Goal: Task Accomplishment & Management: Use online tool/utility

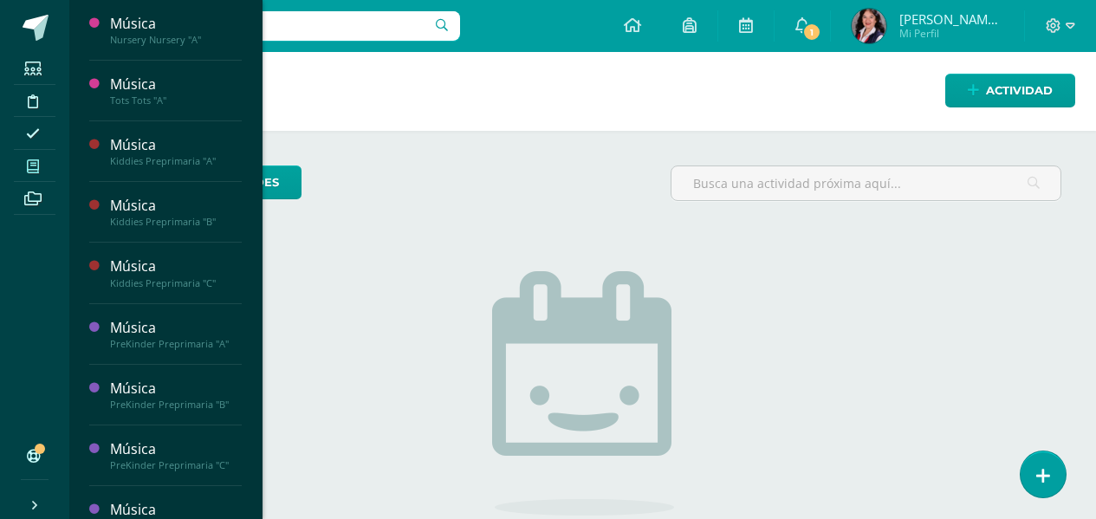
click at [31, 165] on icon at bounding box center [33, 166] width 12 height 14
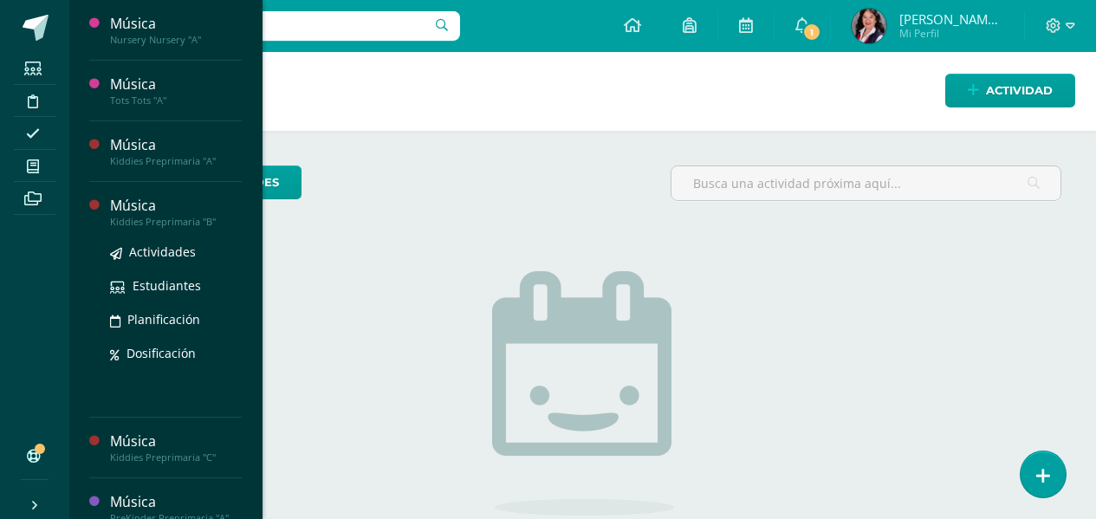
scroll to position [87, 0]
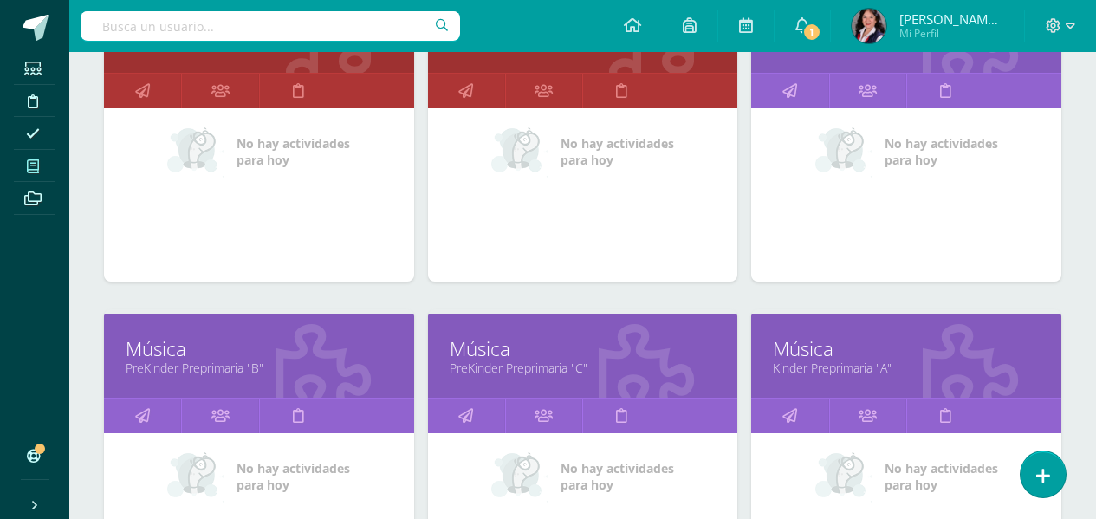
scroll to position [693, 0]
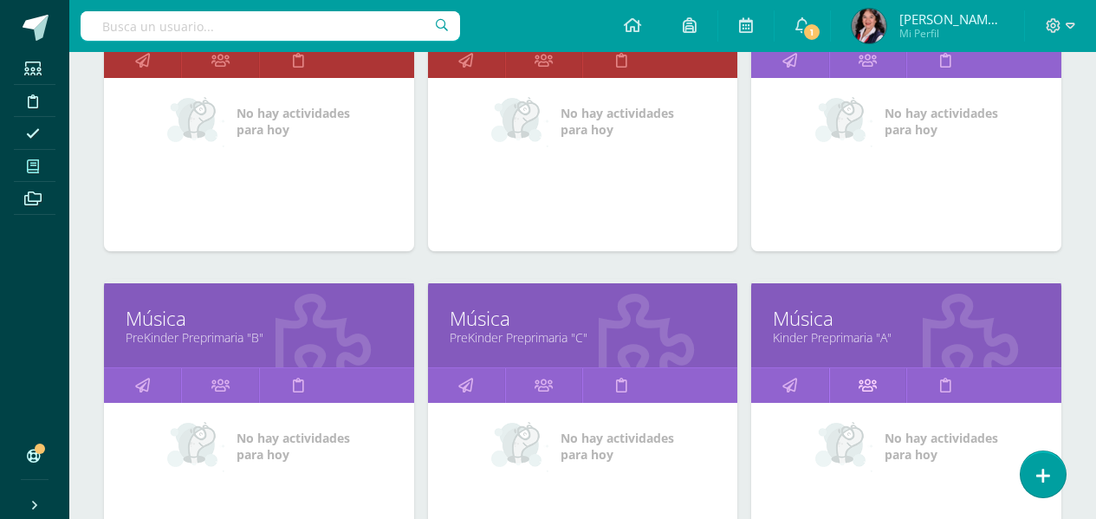
click at [865, 385] on icon at bounding box center [867, 385] width 18 height 34
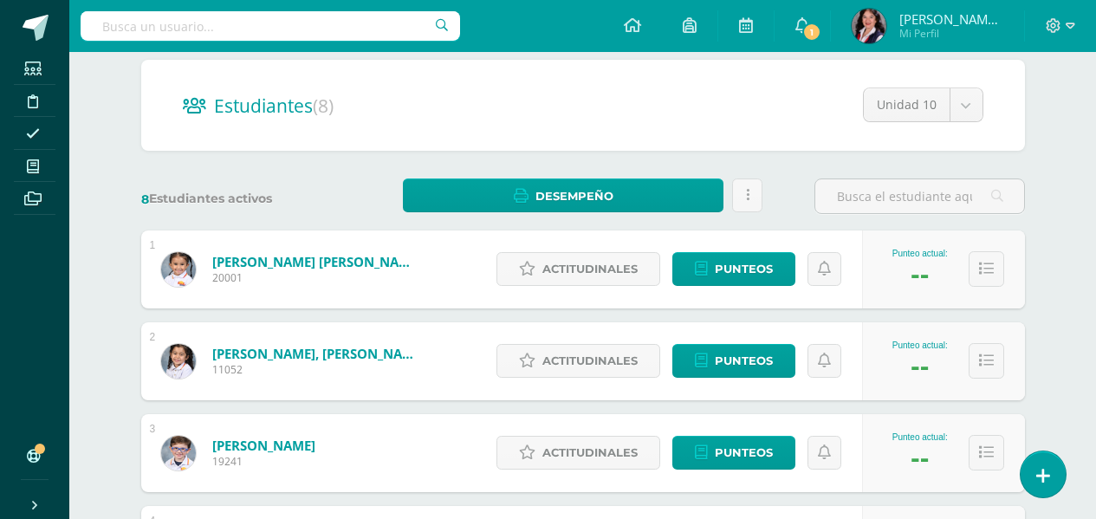
scroll to position [173, 0]
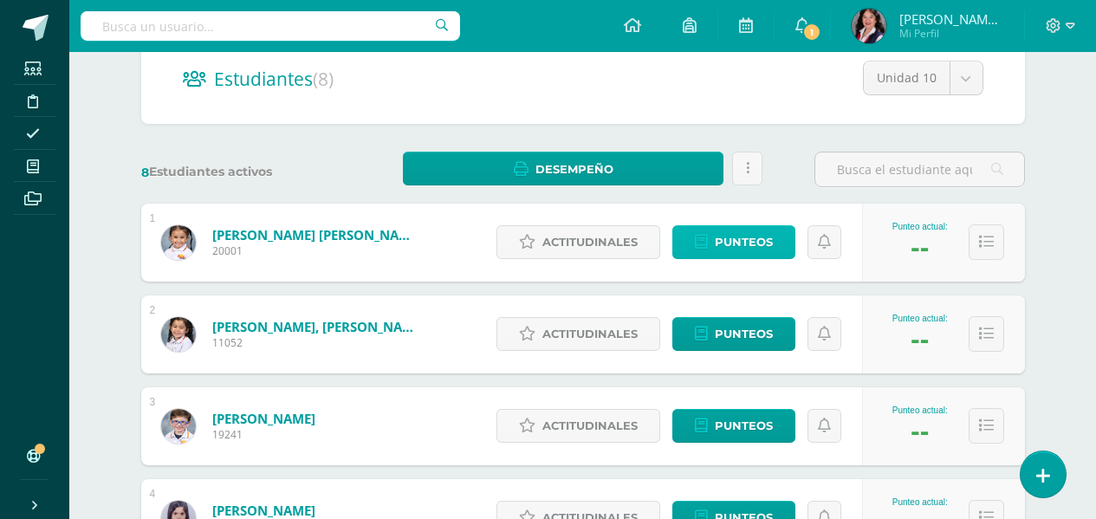
click at [735, 235] on span "Punteos" at bounding box center [744, 242] width 58 height 32
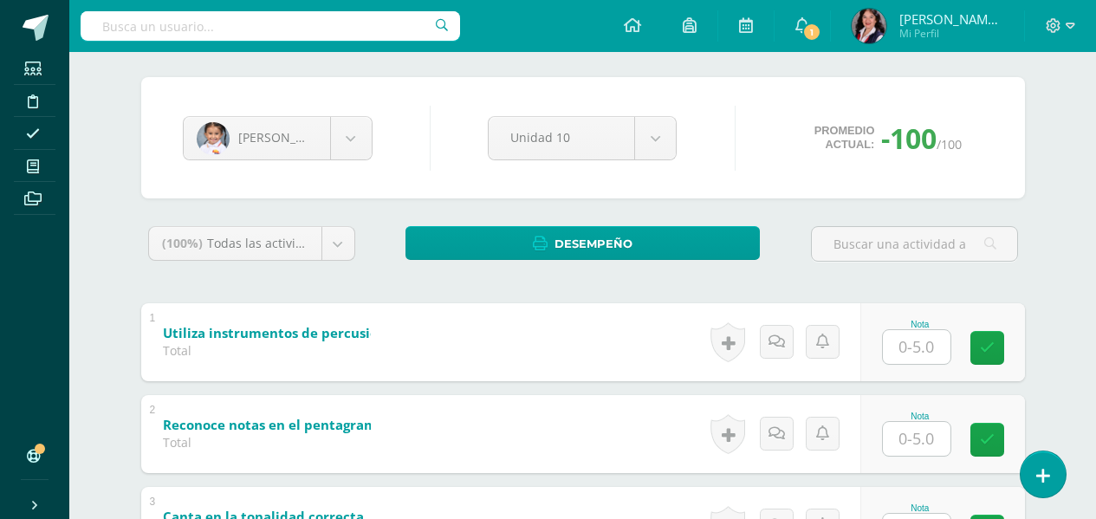
scroll to position [87, 0]
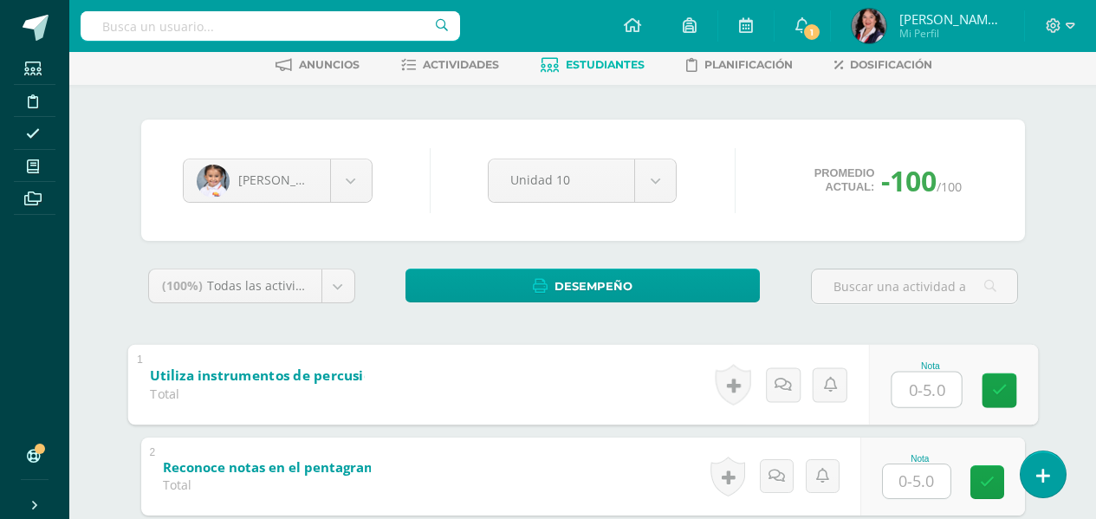
click at [916, 394] on input "text" at bounding box center [925, 389] width 69 height 35
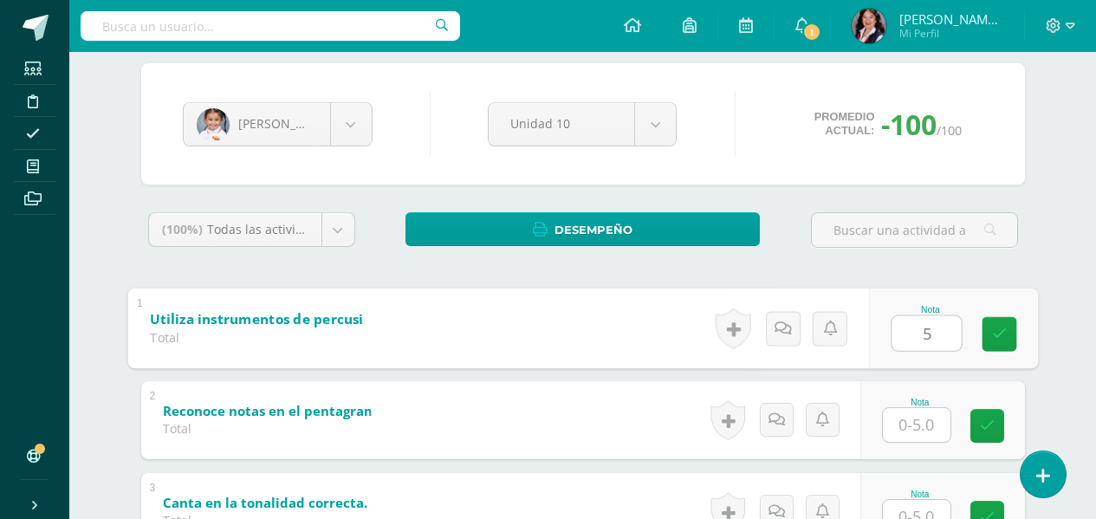
scroll to position [173, 0]
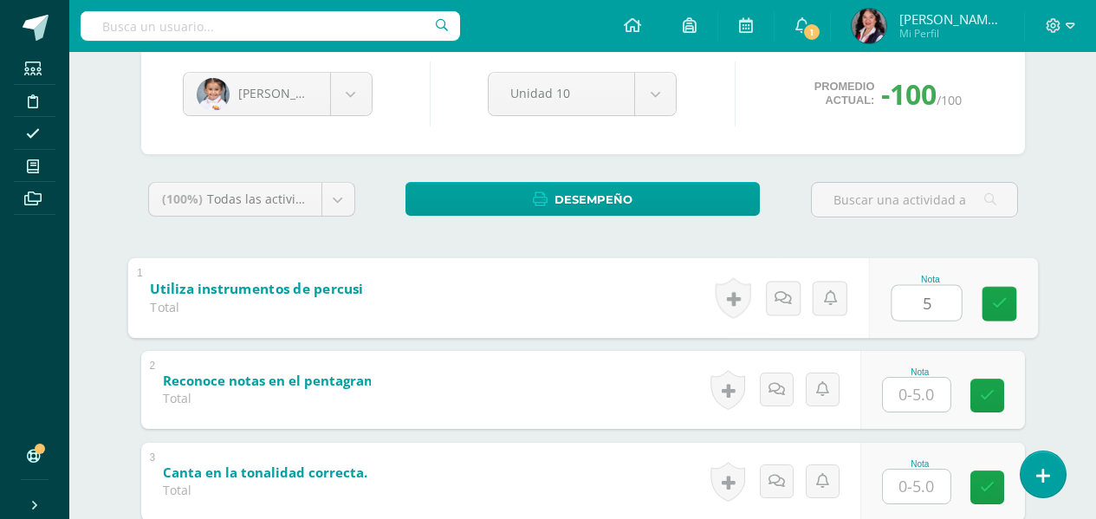
type input "5"
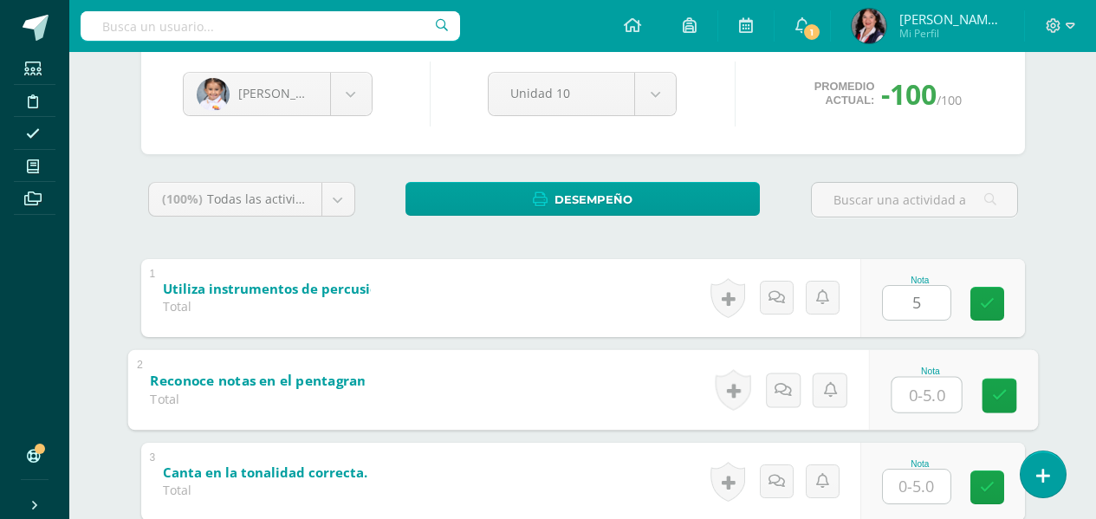
click at [930, 405] on input "text" at bounding box center [925, 394] width 69 height 35
type input "4"
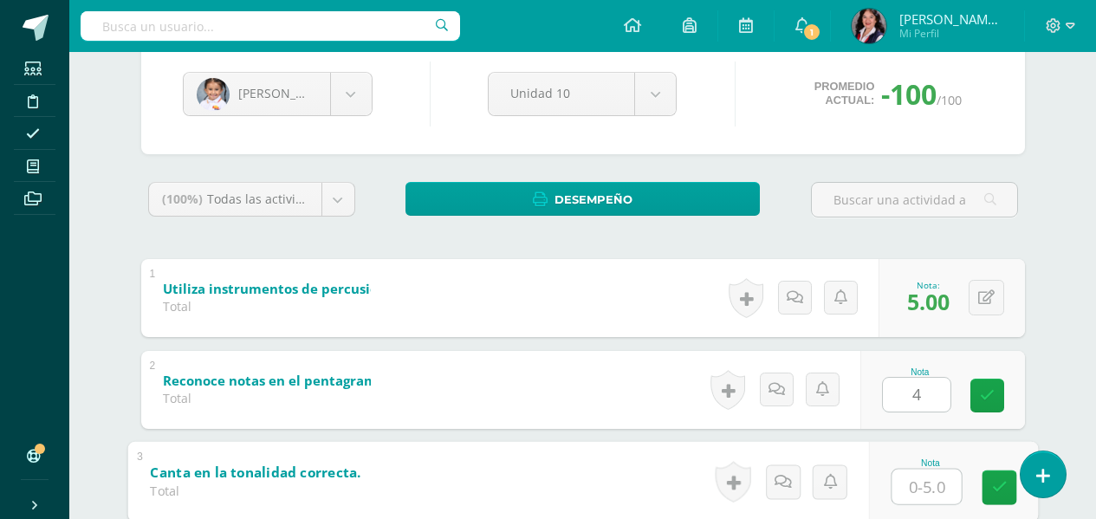
click at [926, 496] on input "text" at bounding box center [925, 486] width 69 height 35
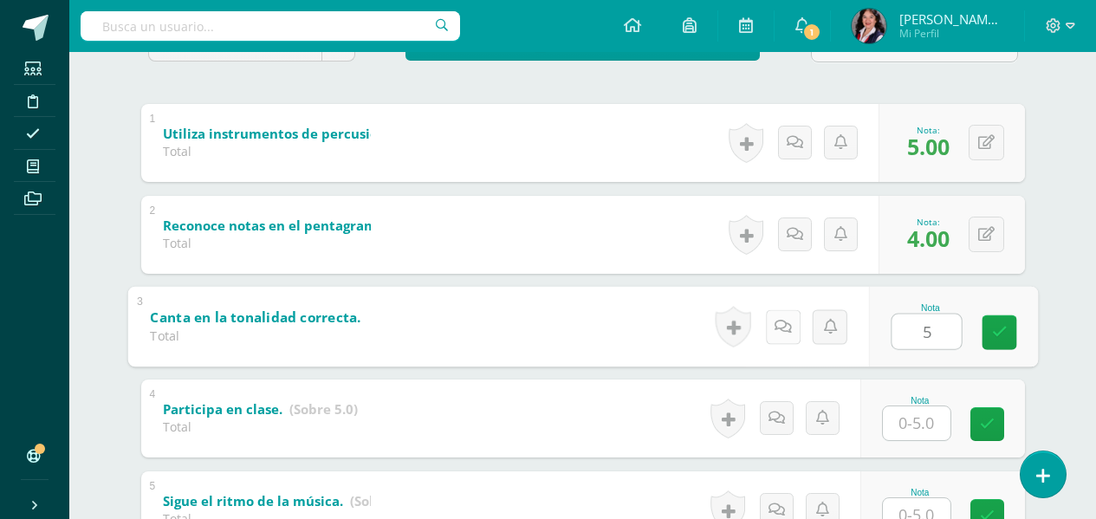
scroll to position [347, 0]
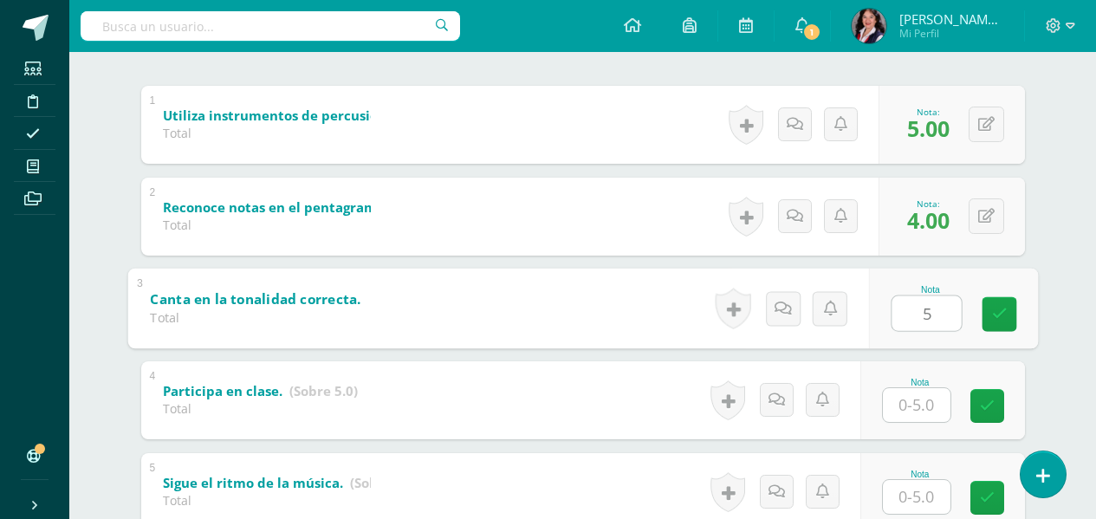
type input "5"
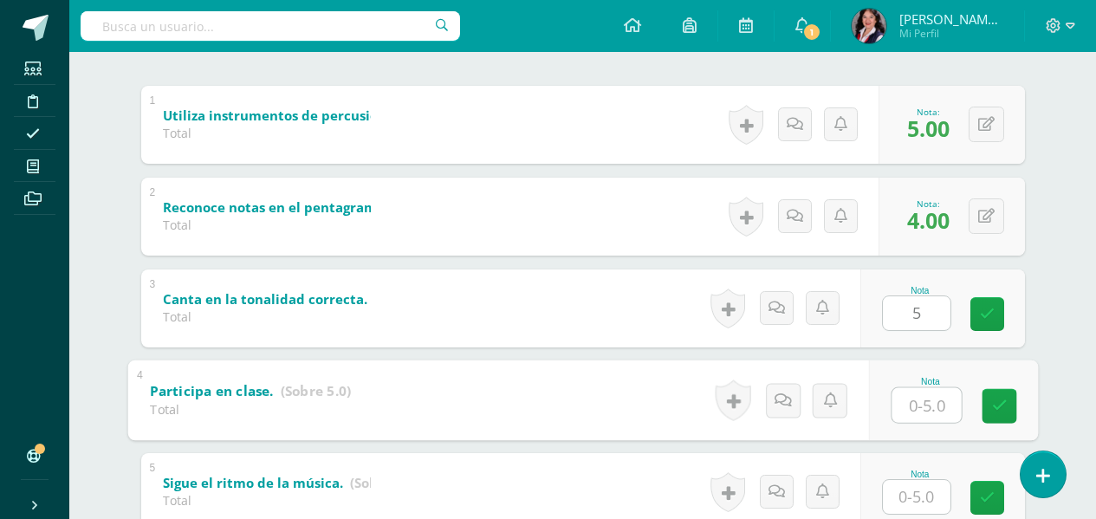
click at [933, 407] on input "text" at bounding box center [925, 404] width 69 height 35
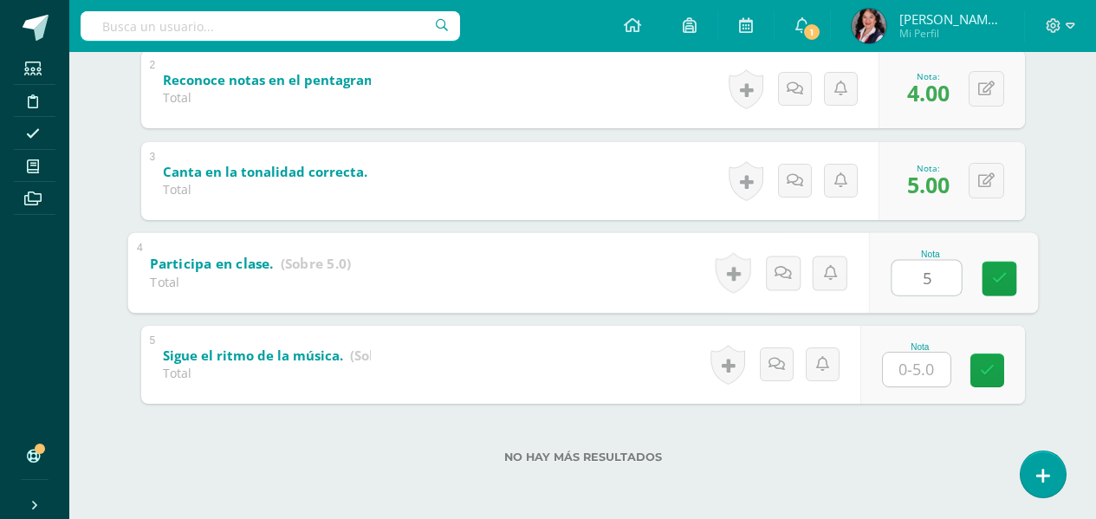
type input "5"
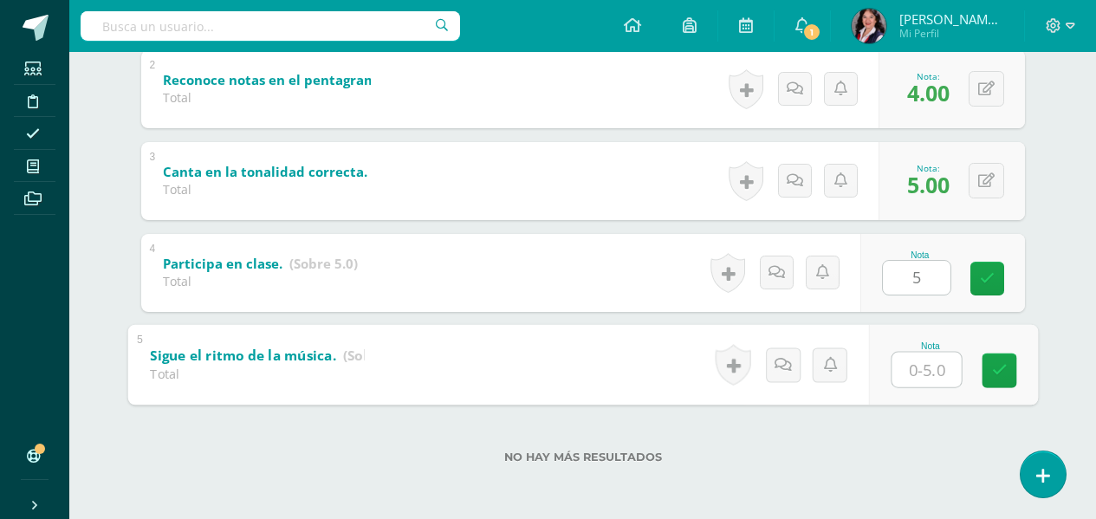
click at [921, 372] on input "text" at bounding box center [925, 369] width 69 height 35
type input "4"
click at [986, 367] on link at bounding box center [998, 370] width 35 height 35
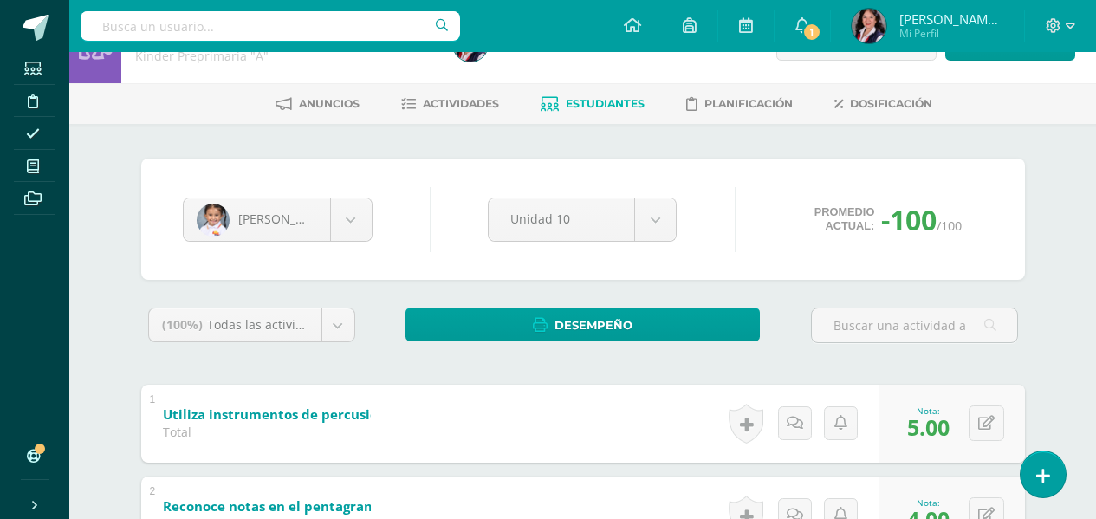
scroll to position [41, 0]
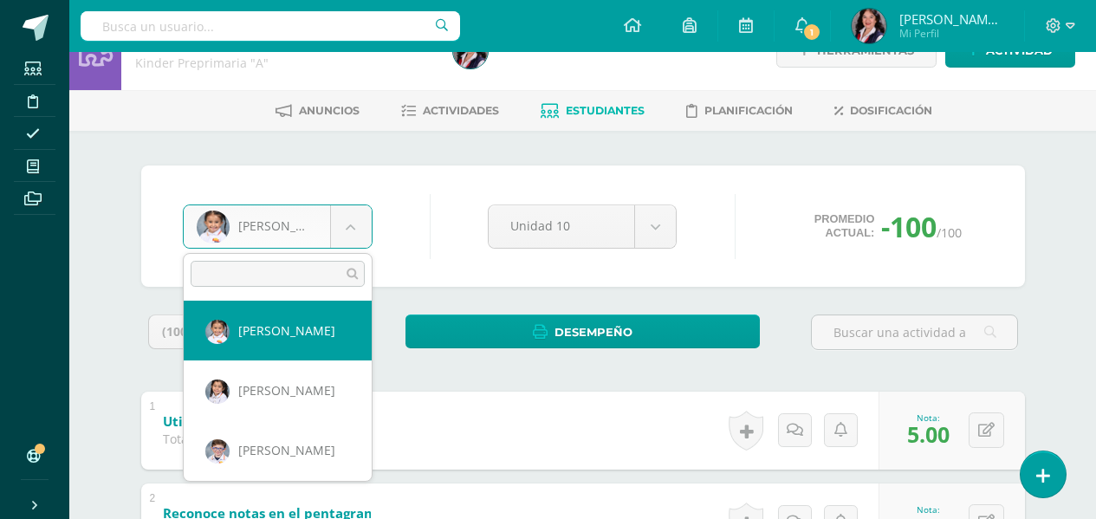
click at [360, 231] on body "Estudiantes Disciplina Asistencia Mis cursos Archivos Soporte Ayuda Reportar un…" at bounding box center [548, 455] width 1096 height 993
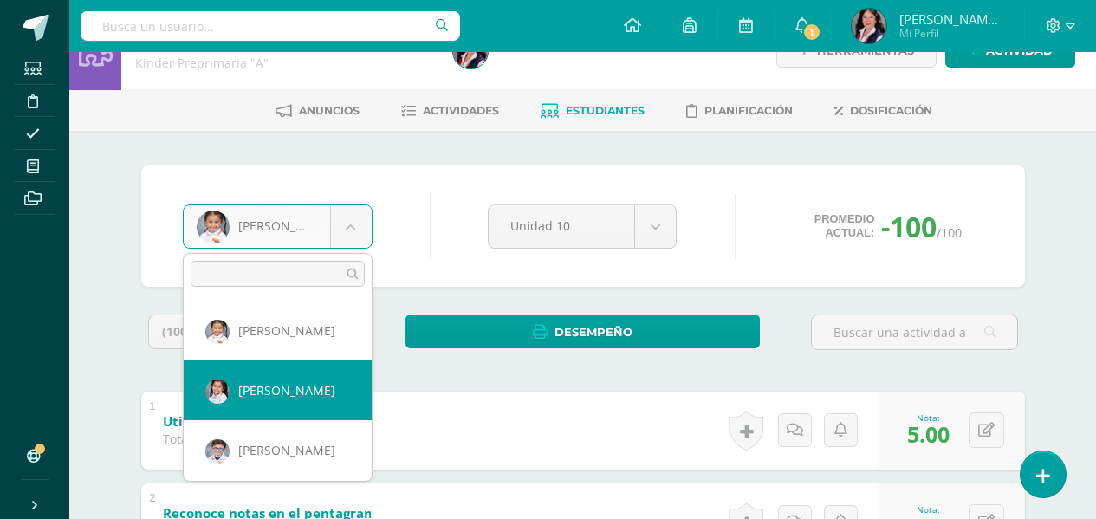
select select "3322"
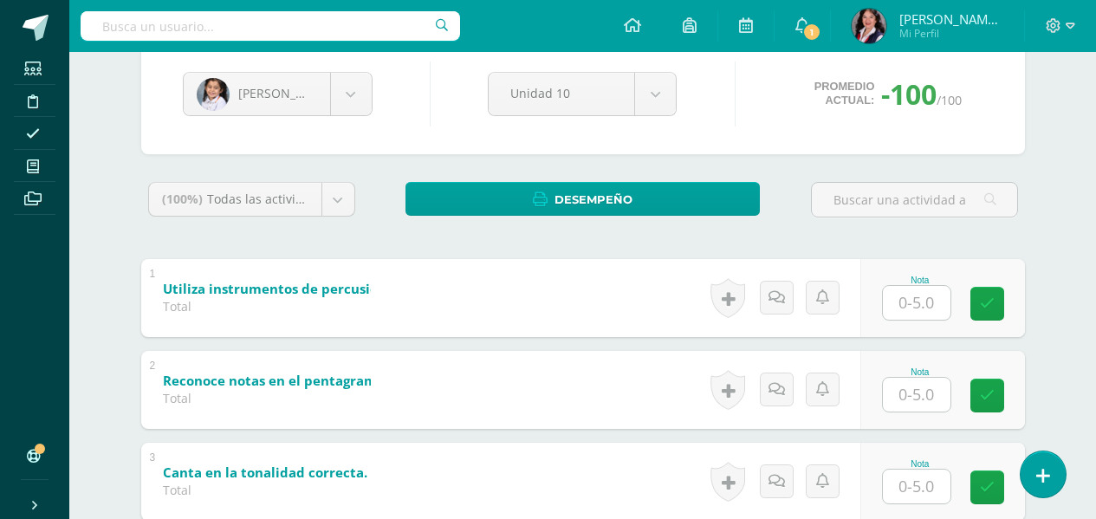
scroll to position [260, 0]
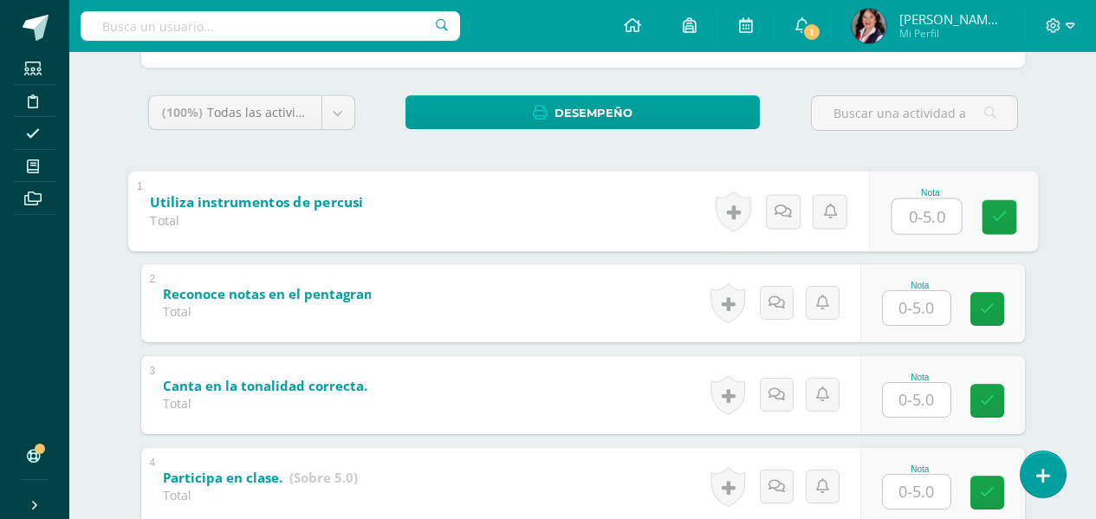
click at [911, 211] on input "text" at bounding box center [925, 215] width 69 height 35
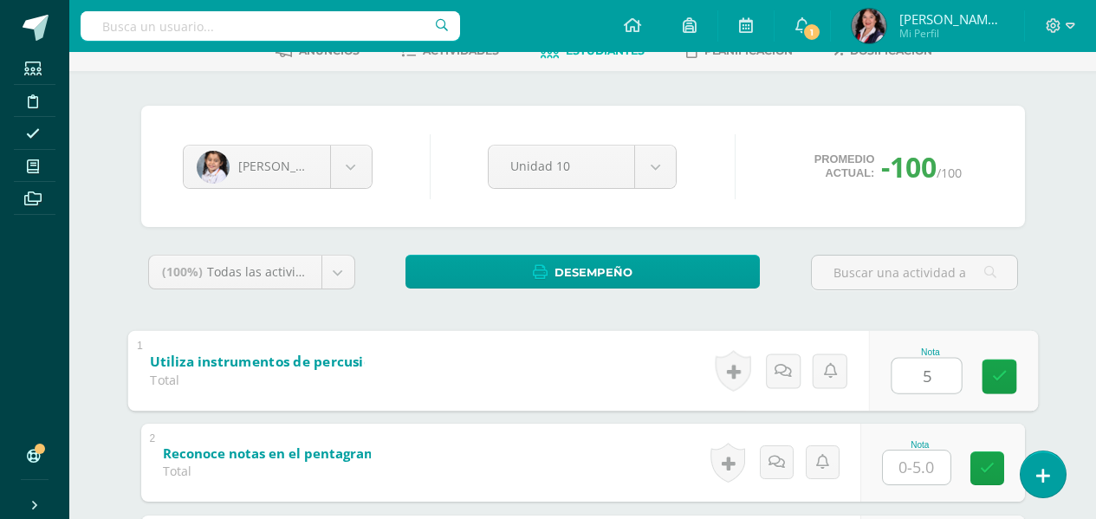
scroll to position [173, 0]
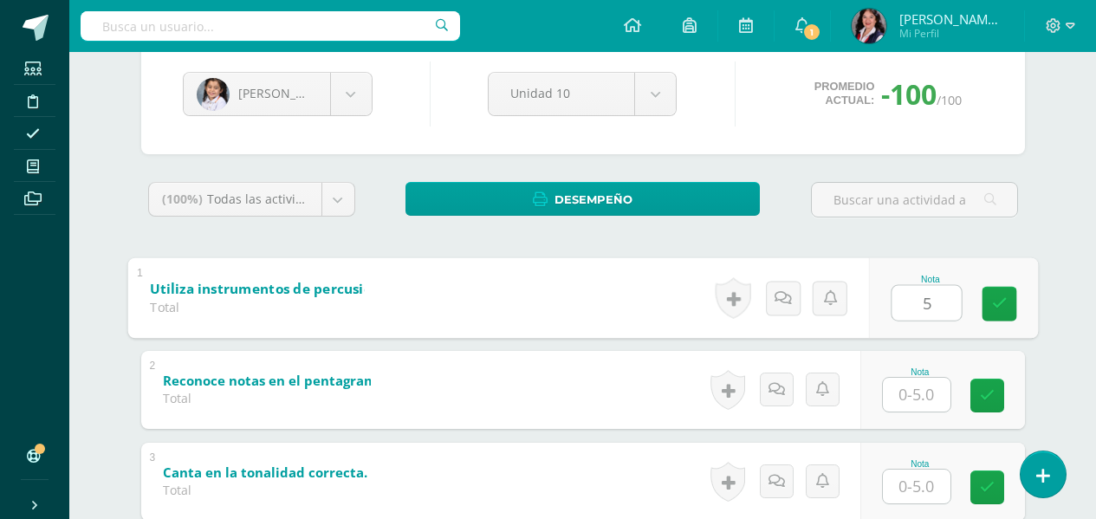
type input "5"
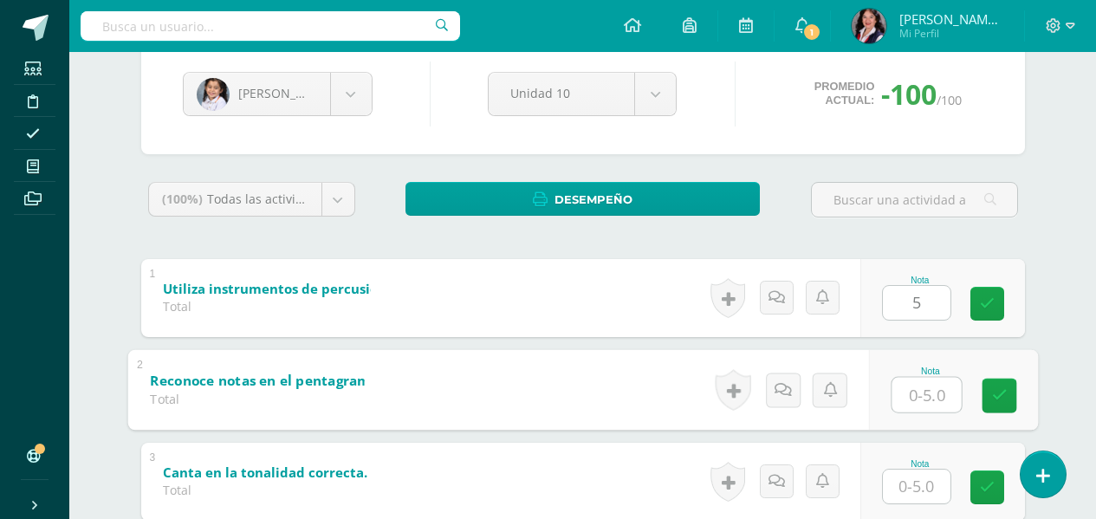
click at [936, 390] on input "text" at bounding box center [925, 394] width 69 height 35
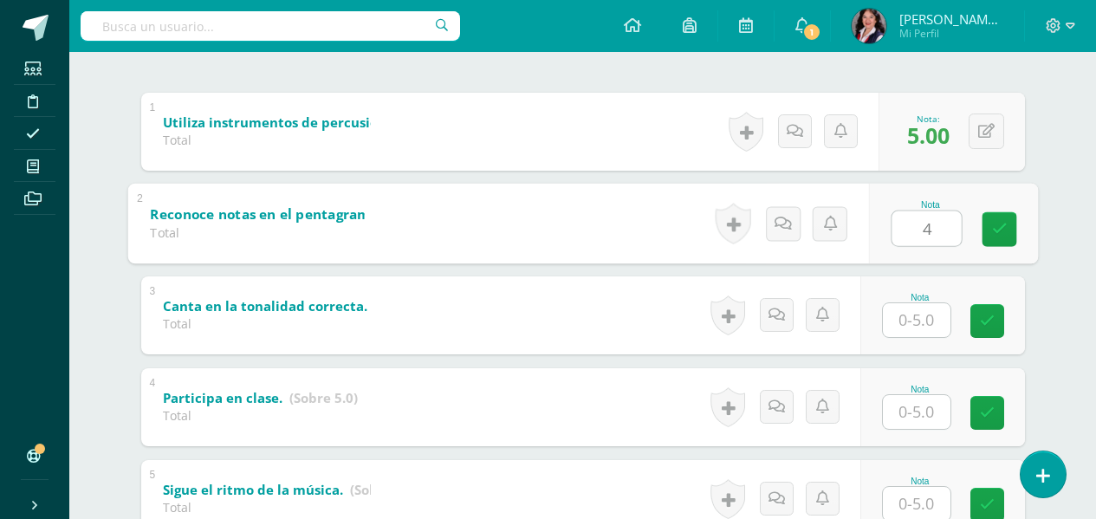
scroll to position [347, 0]
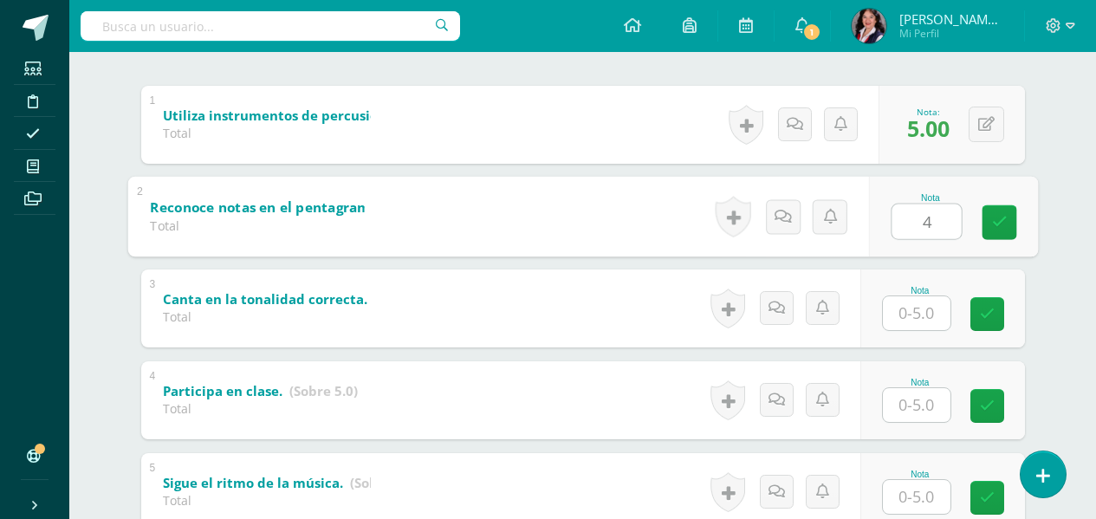
type input "4"
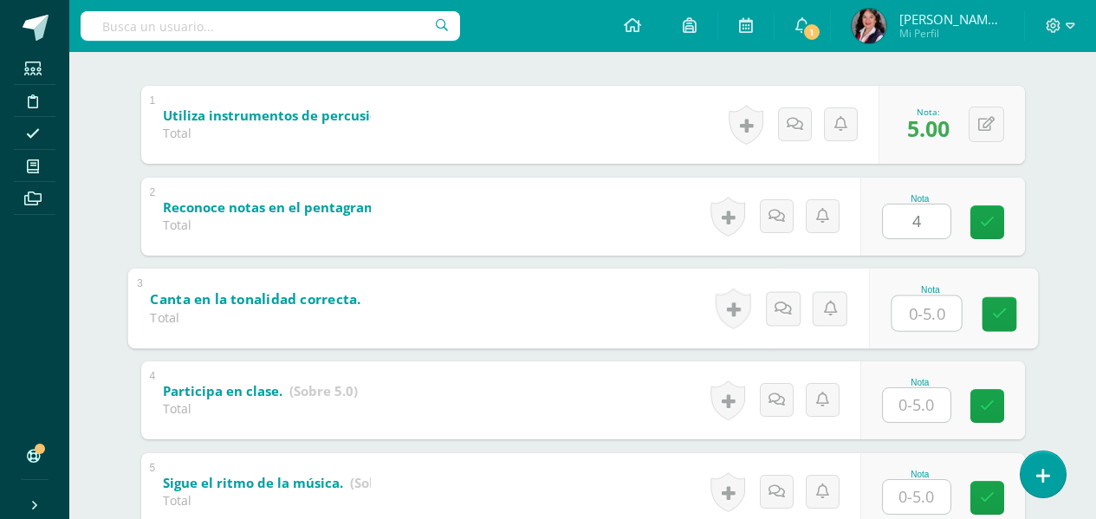
click at [931, 312] on input "text" at bounding box center [925, 312] width 69 height 35
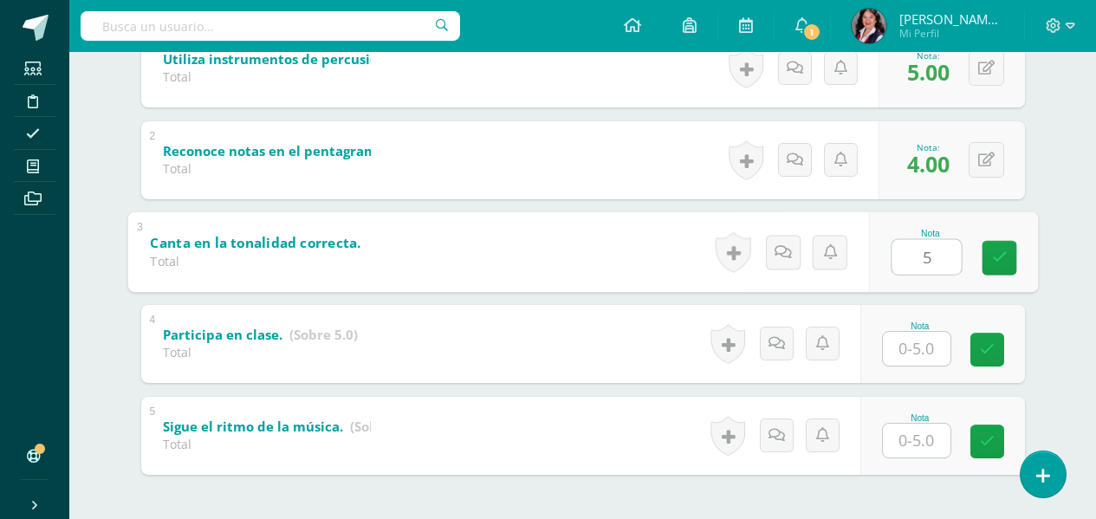
scroll to position [433, 0]
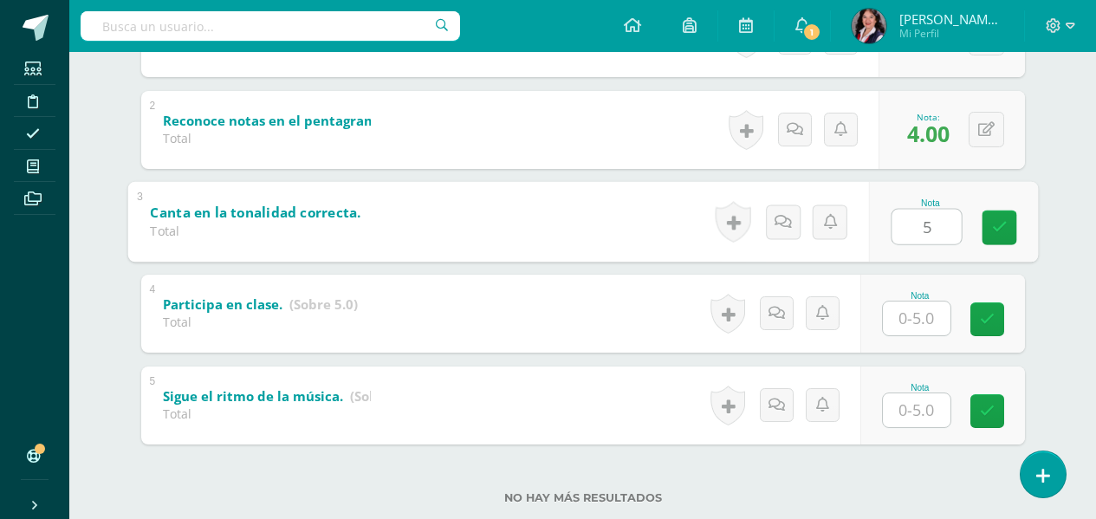
type input "5"
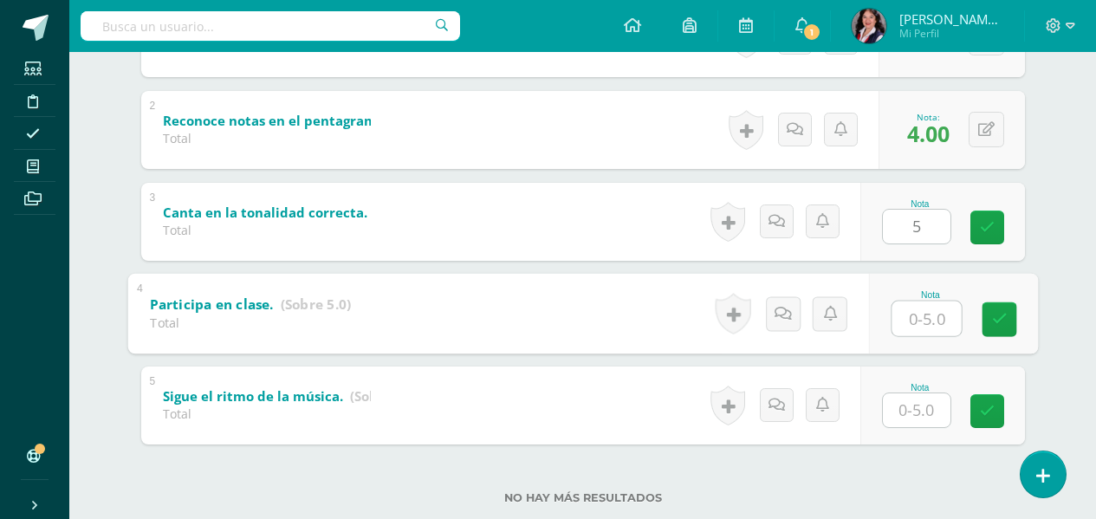
click at [928, 312] on input "text" at bounding box center [925, 318] width 69 height 35
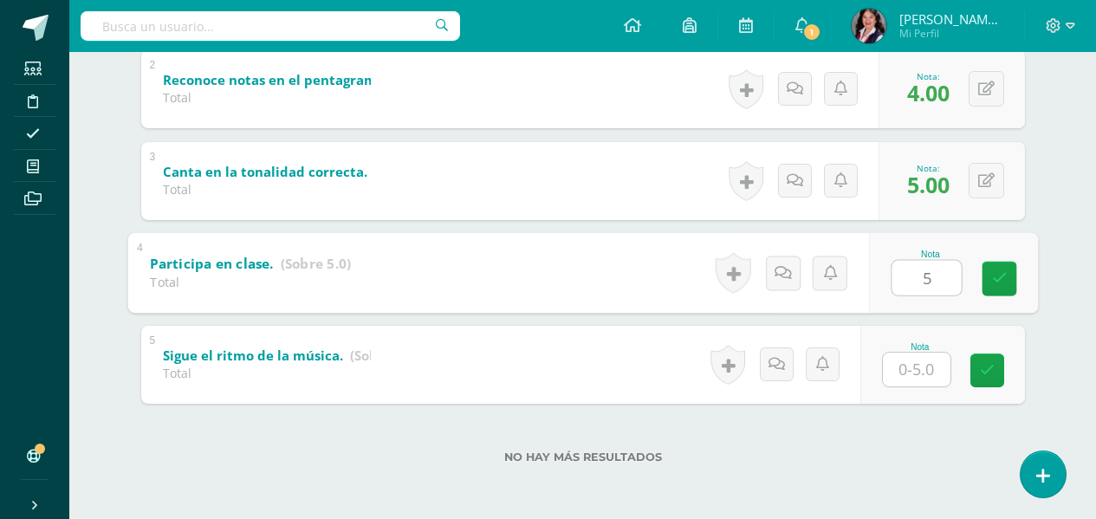
type input "5"
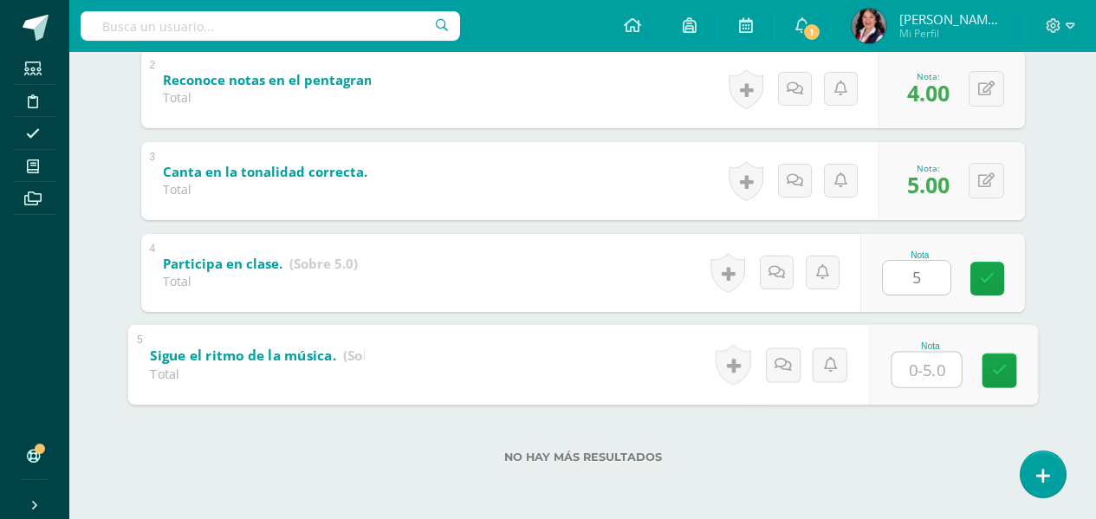
click at [943, 366] on input "text" at bounding box center [925, 369] width 69 height 35
type input "5"
click at [1016, 366] on link at bounding box center [998, 370] width 35 height 35
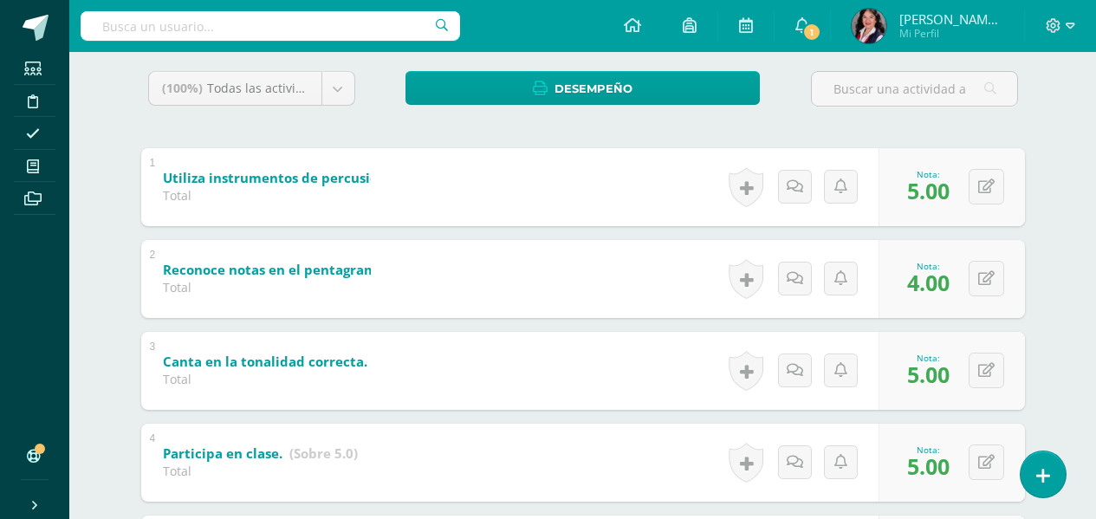
scroll to position [127, 0]
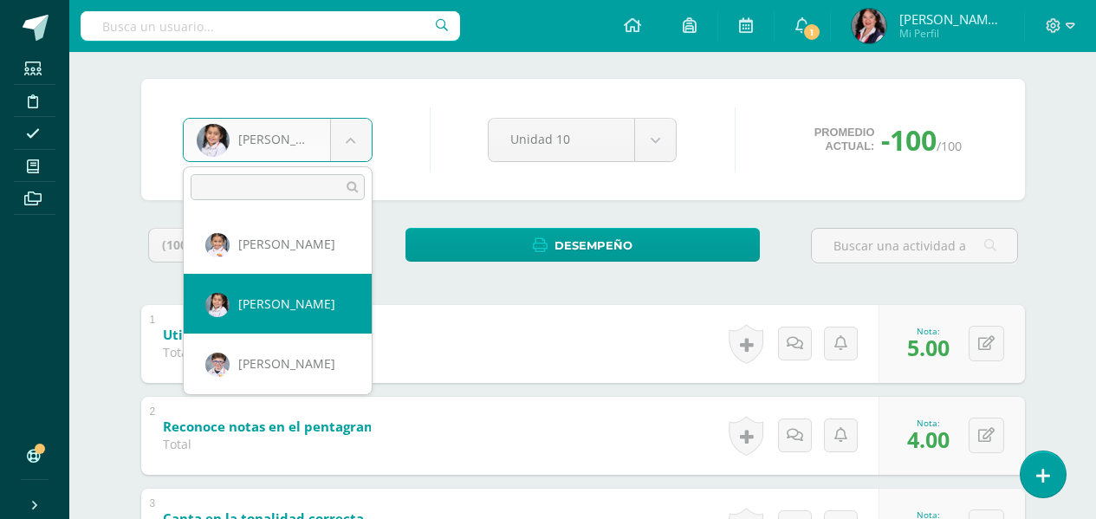
click at [354, 134] on body "Estudiantes Disciplina Asistencia Mis cursos Archivos Soporte Ayuda Reportar un…" at bounding box center [548, 369] width 1096 height 993
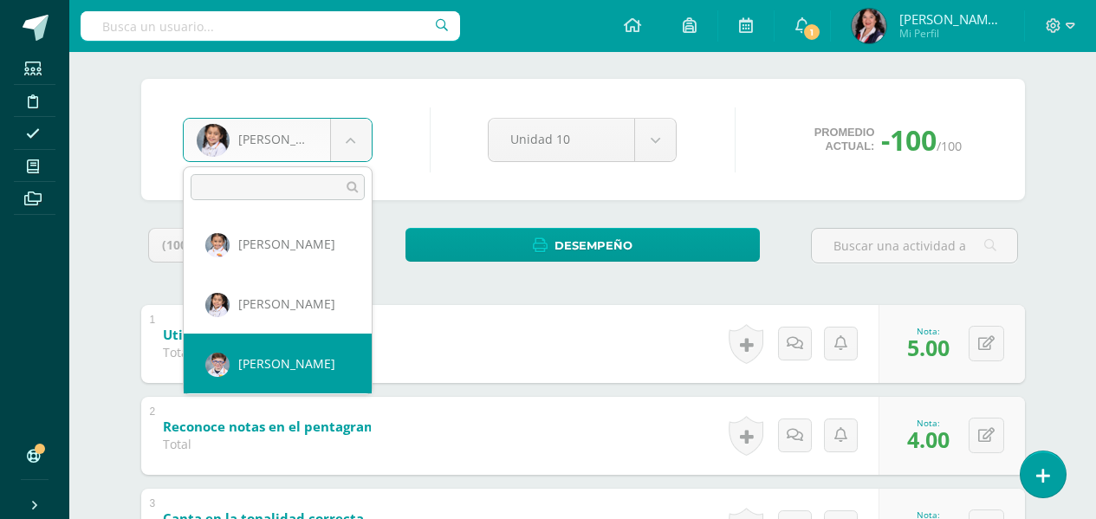
select select "3325"
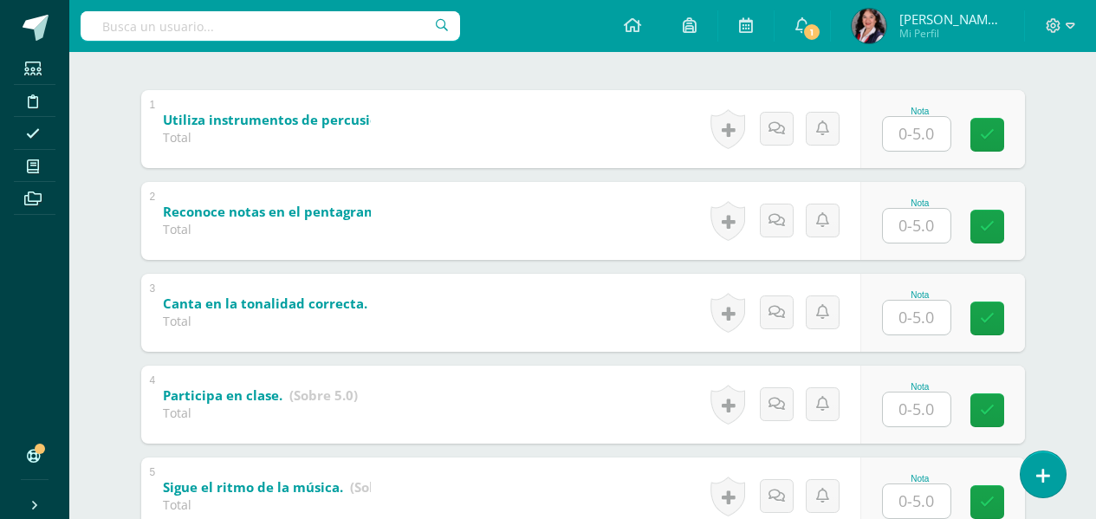
scroll to position [347, 0]
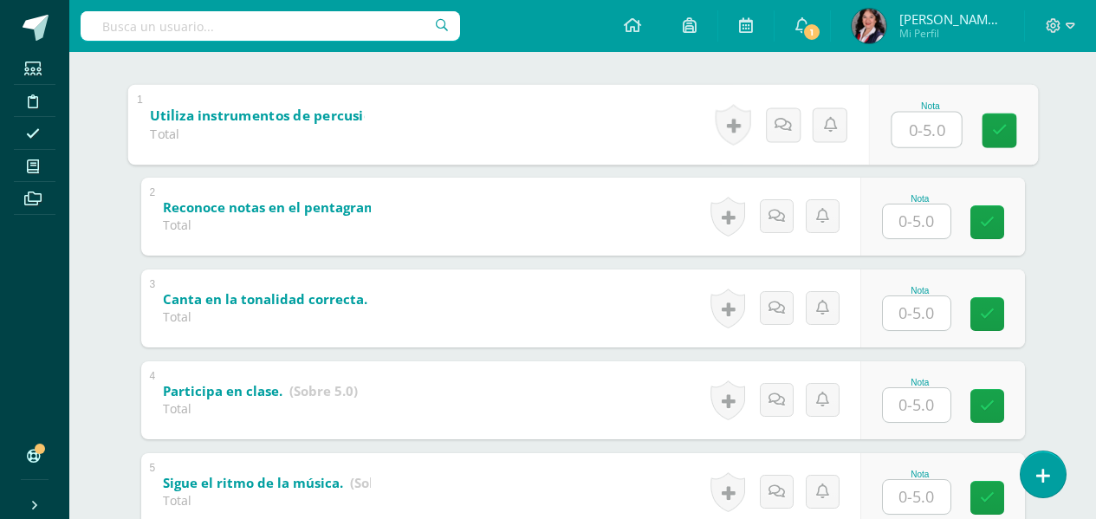
click at [917, 143] on input "text" at bounding box center [925, 129] width 69 height 35
type input "5"
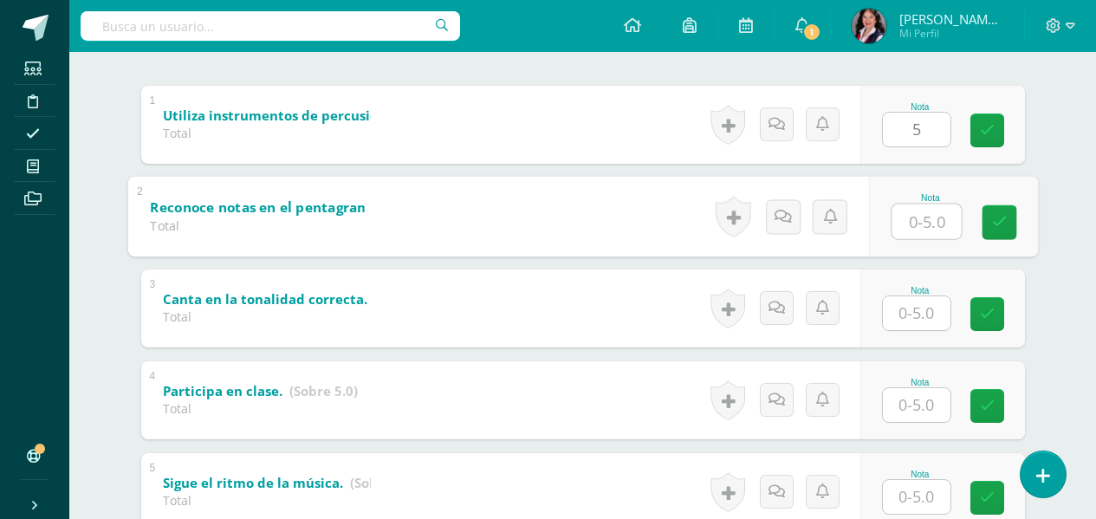
click at [933, 224] on input "text" at bounding box center [925, 221] width 69 height 35
type input "4"
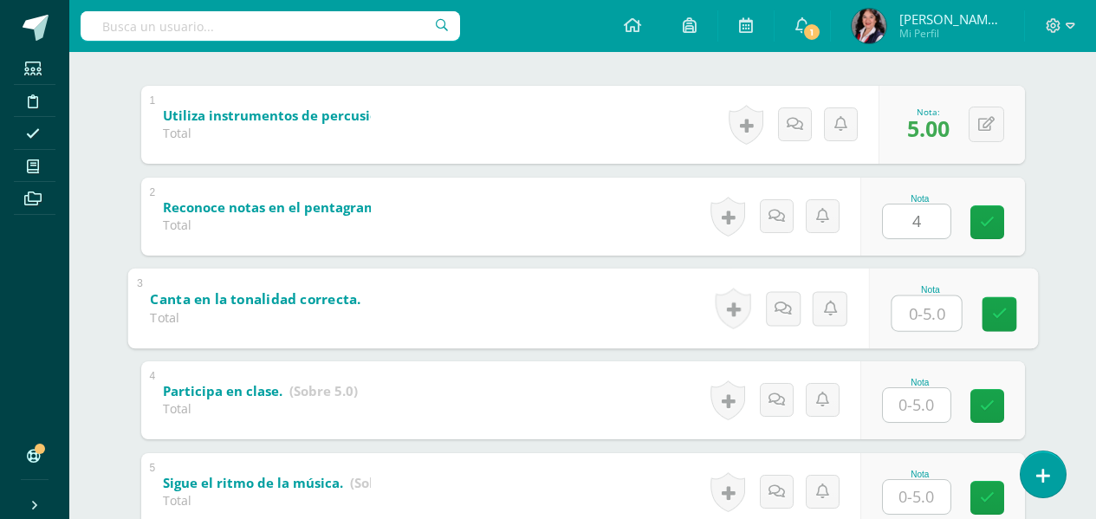
click at [929, 320] on input "text" at bounding box center [925, 312] width 69 height 35
click at [928, 325] on input "text" at bounding box center [925, 312] width 69 height 35
type input "4"
click at [930, 411] on input "text" at bounding box center [917, 405] width 68 height 34
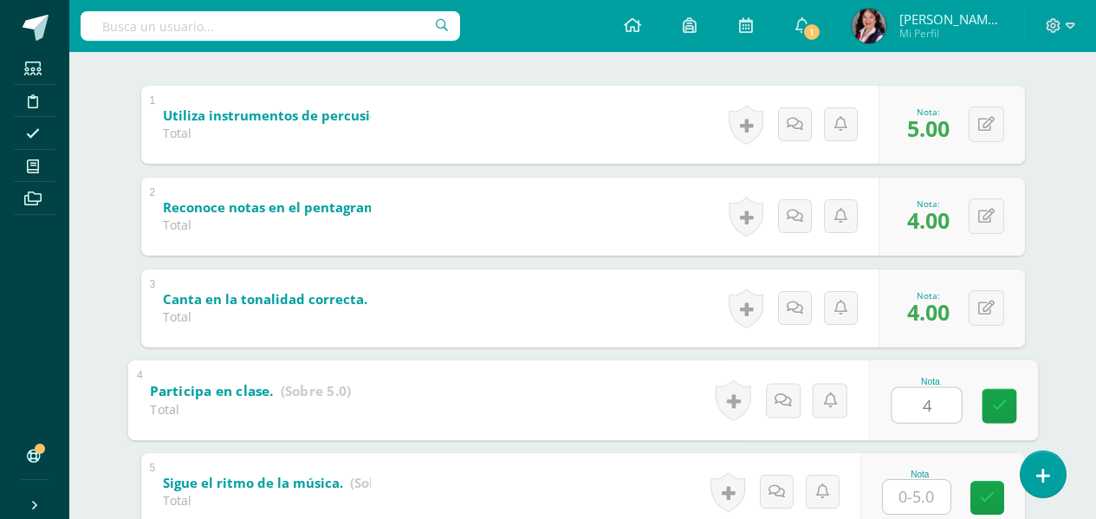
type input "4"
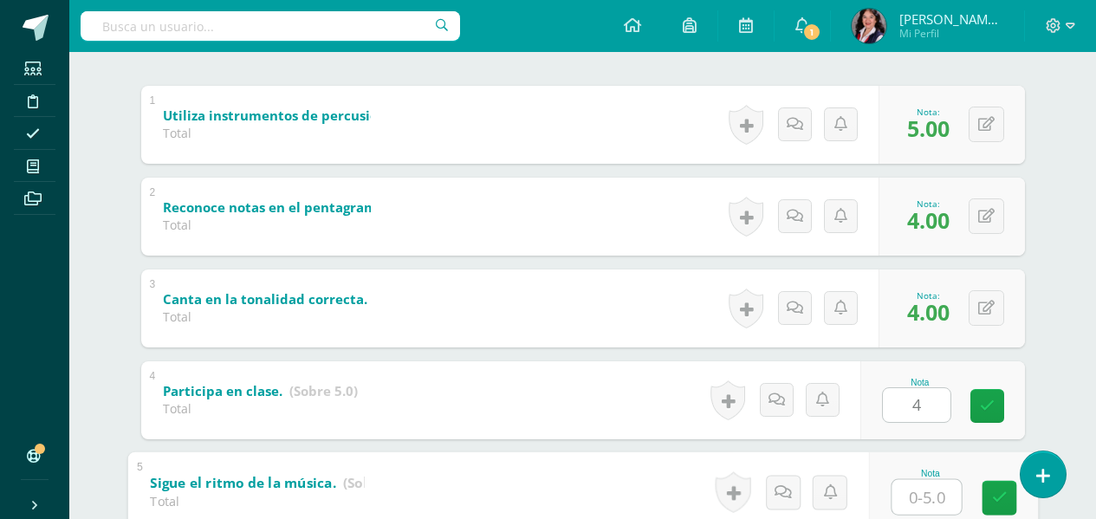
click at [930, 498] on input "text" at bounding box center [925, 496] width 69 height 35
type input "4"
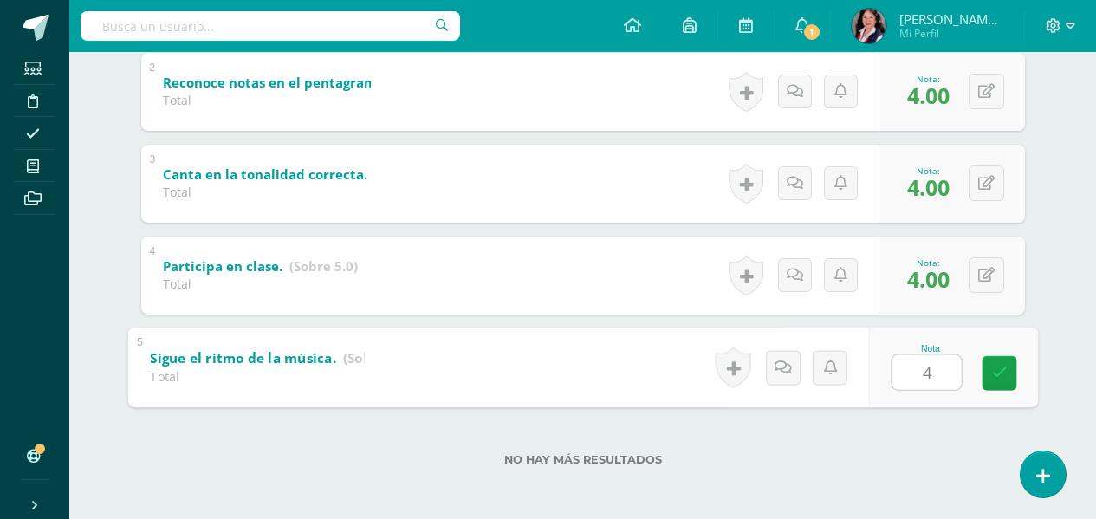
scroll to position [474, 0]
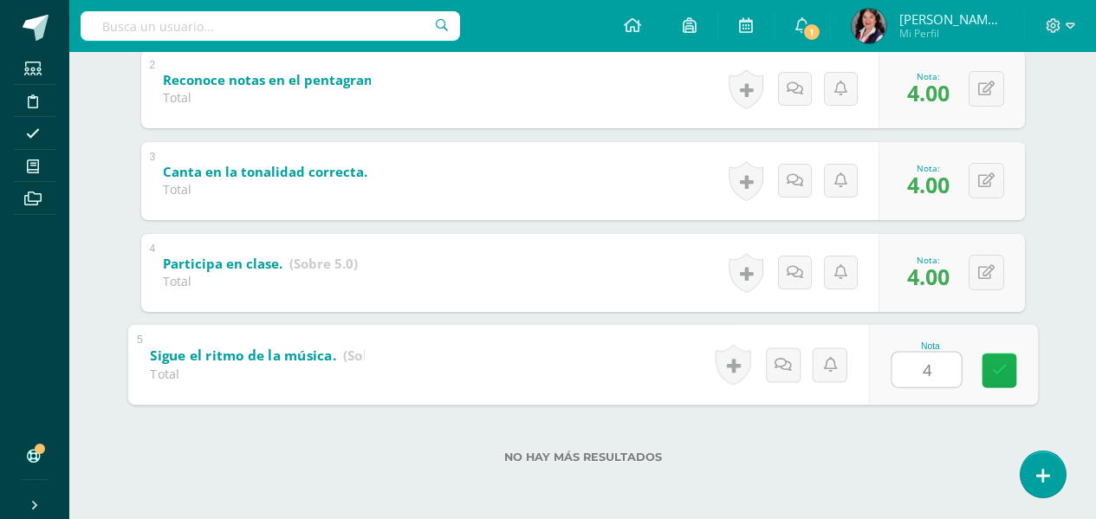
click at [1014, 378] on link at bounding box center [998, 370] width 35 height 35
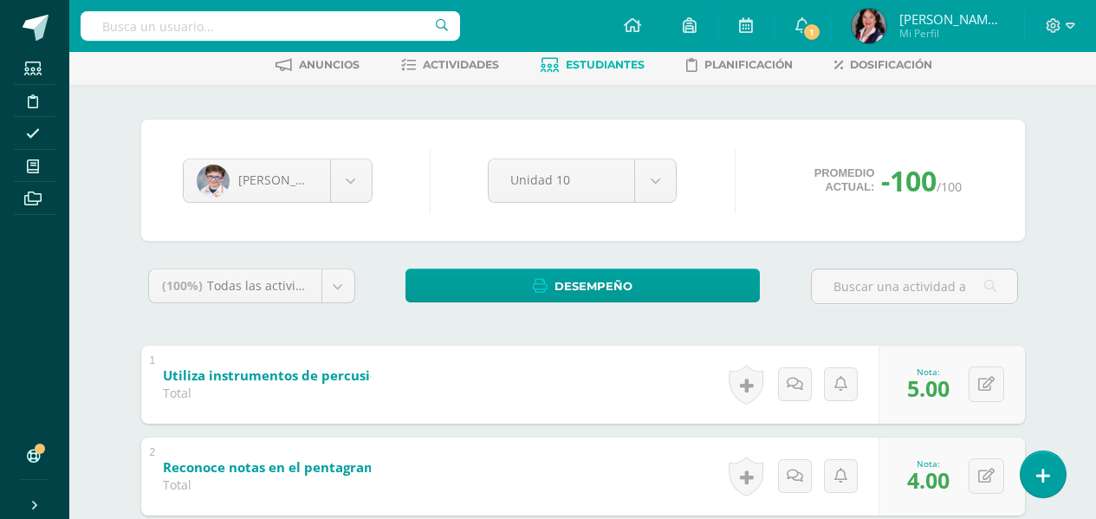
scroll to position [41, 0]
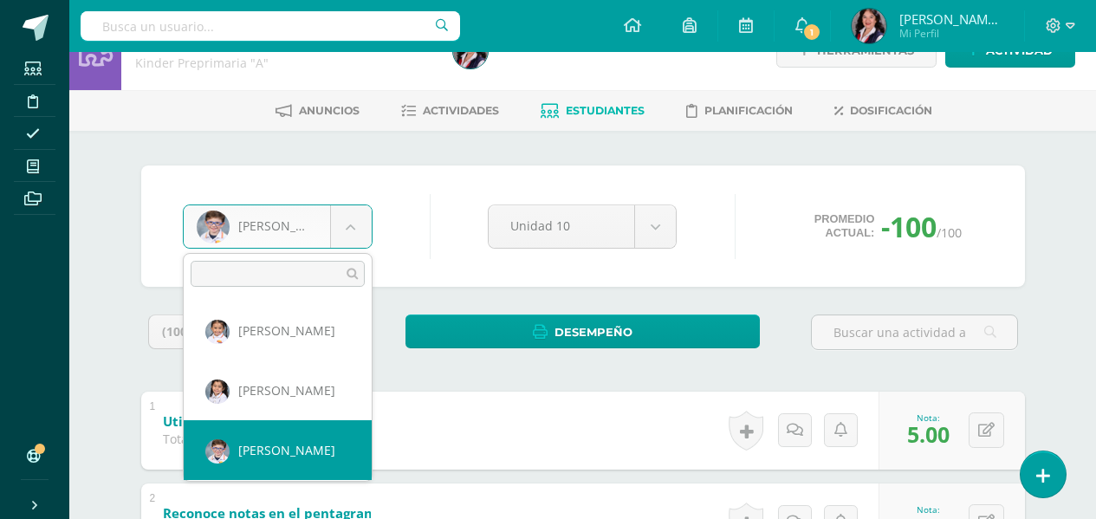
click at [359, 219] on body "Estudiantes Disciplina Asistencia Mis cursos Archivos Soporte Ayuda Reportar un…" at bounding box center [548, 455] width 1096 height 993
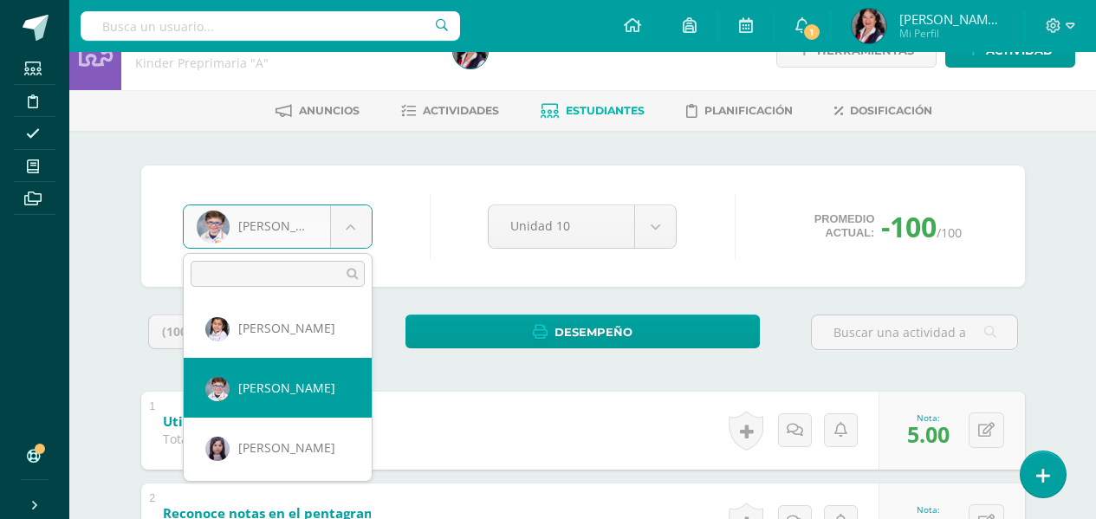
scroll to position [87, 0]
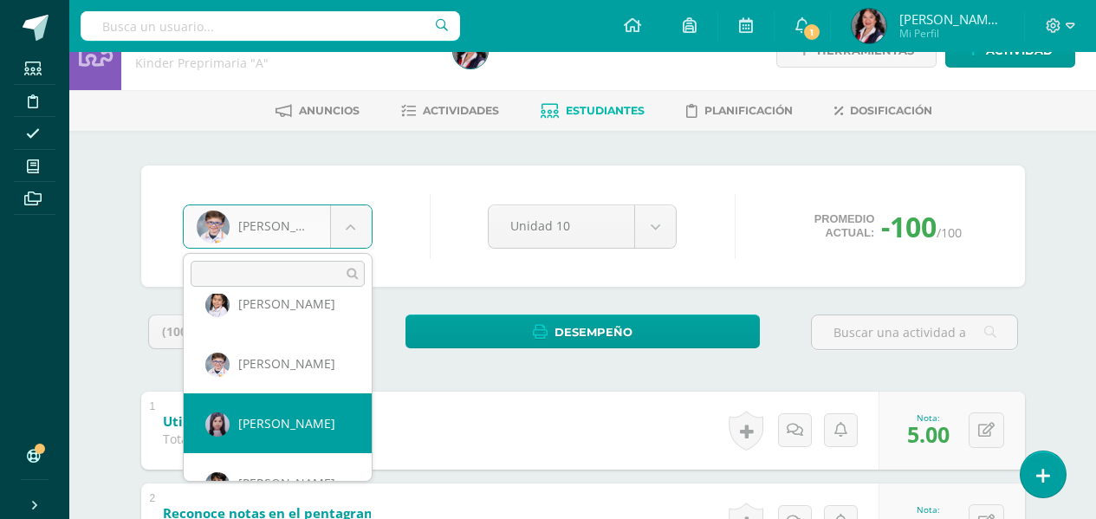
select select "3399"
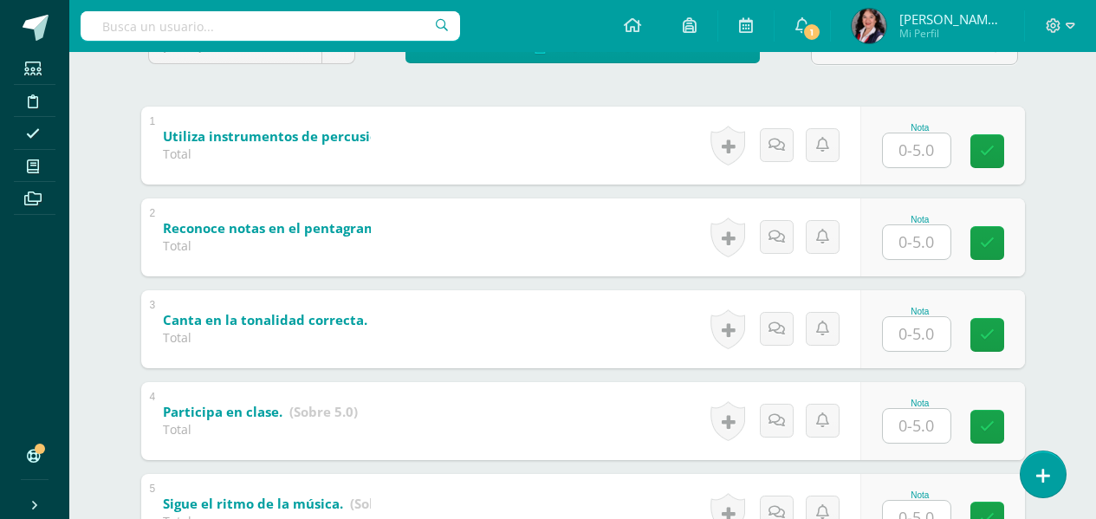
scroll to position [347, 0]
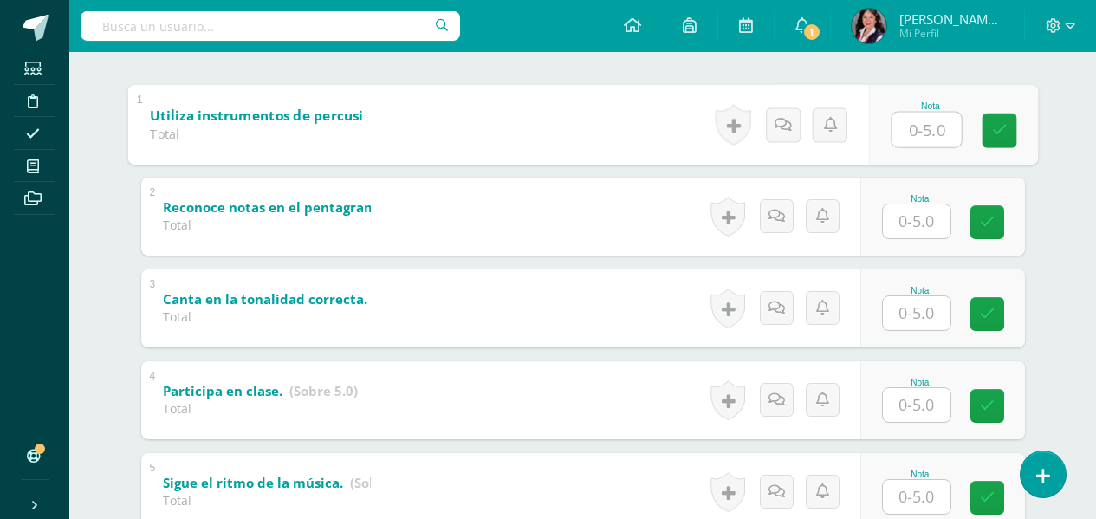
click at [898, 126] on input "text" at bounding box center [925, 129] width 69 height 35
type input "5"
click at [926, 201] on div "Nota" at bounding box center [920, 199] width 76 height 10
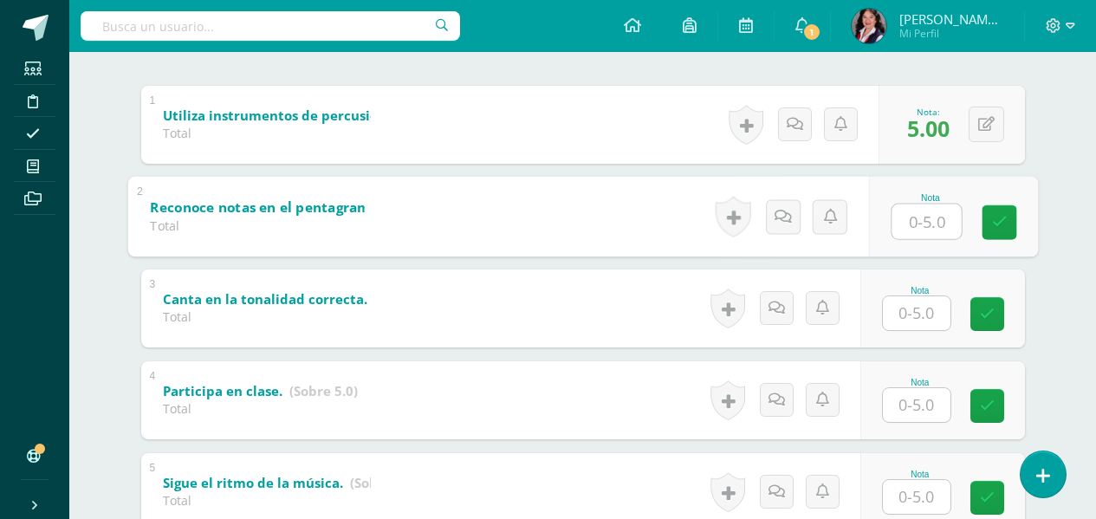
click at [904, 226] on input "text" at bounding box center [925, 221] width 69 height 35
type input "4"
click at [919, 310] on input "text" at bounding box center [917, 313] width 68 height 34
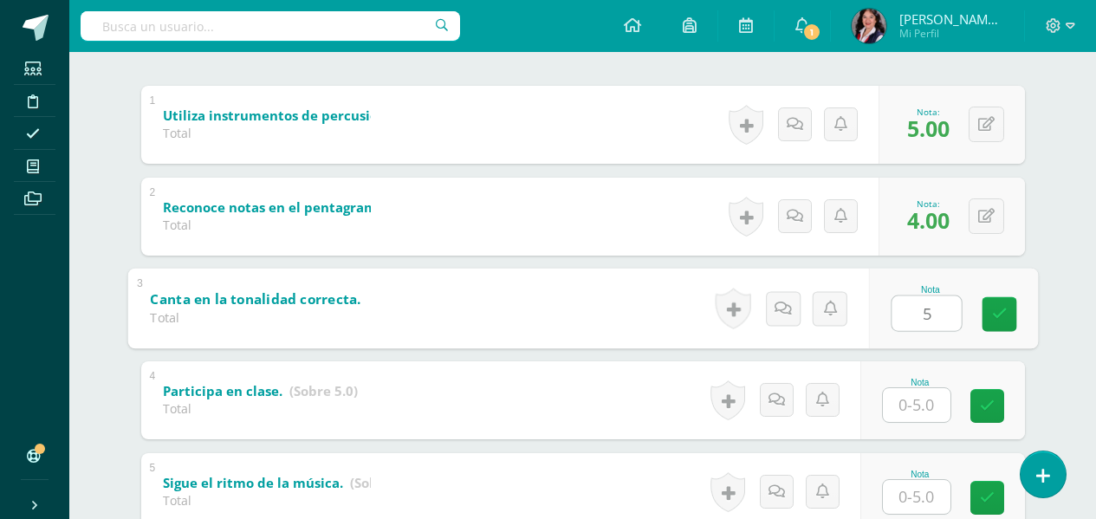
type input "5"
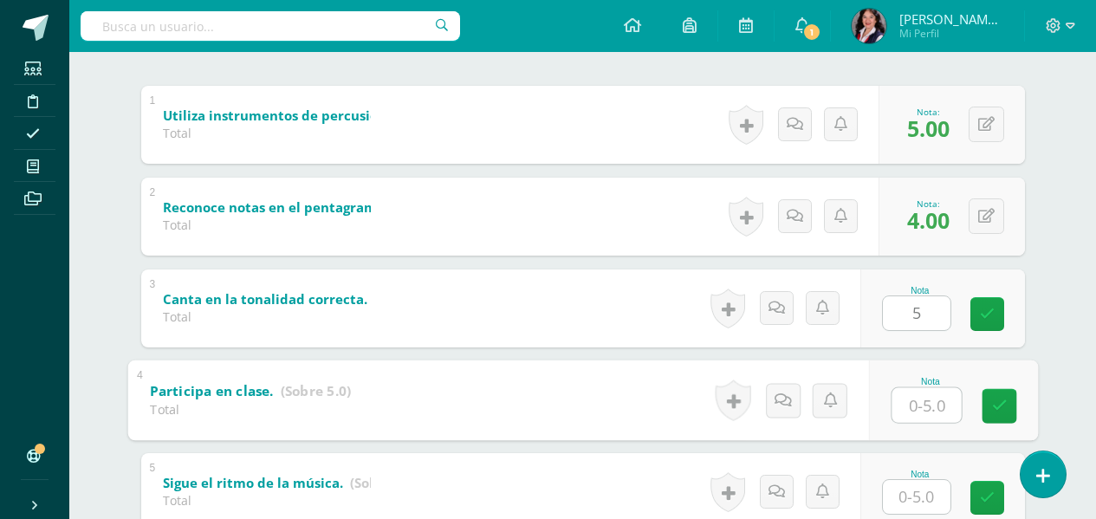
click at [944, 399] on input "text" at bounding box center [925, 404] width 69 height 35
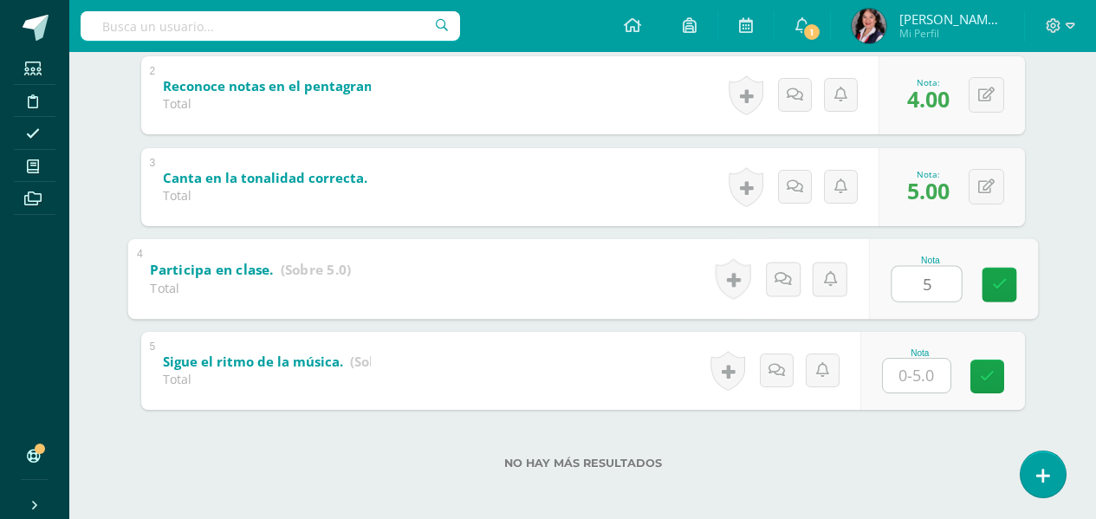
scroll to position [474, 0]
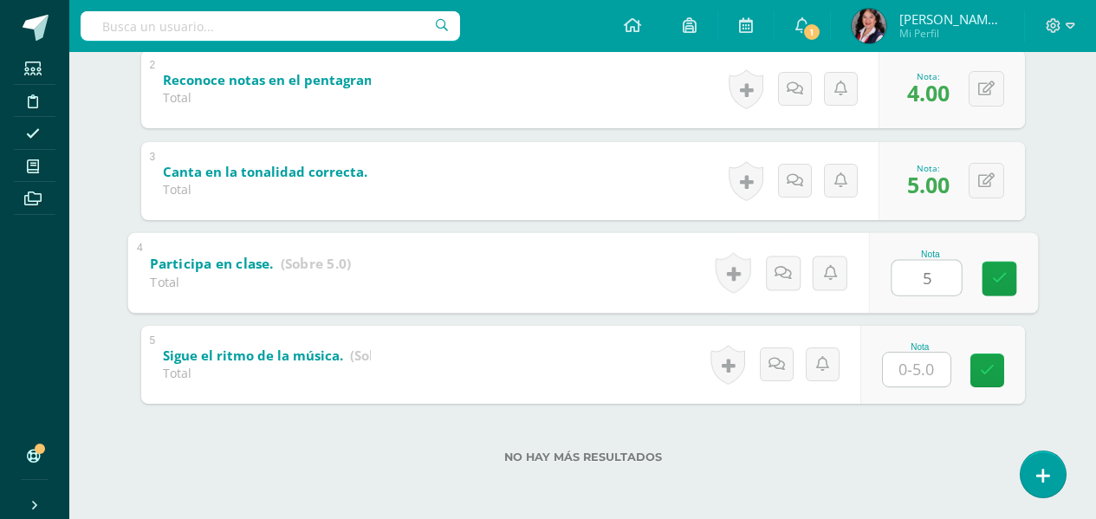
type input "5"
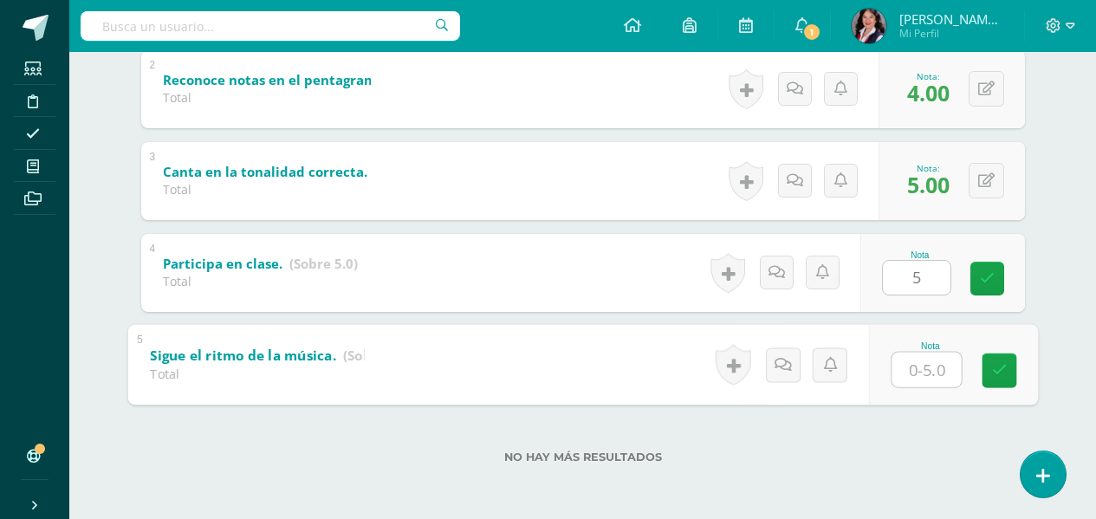
click at [922, 368] on input "text" at bounding box center [925, 369] width 69 height 35
type input "5"
click at [1001, 365] on icon at bounding box center [999, 370] width 16 height 15
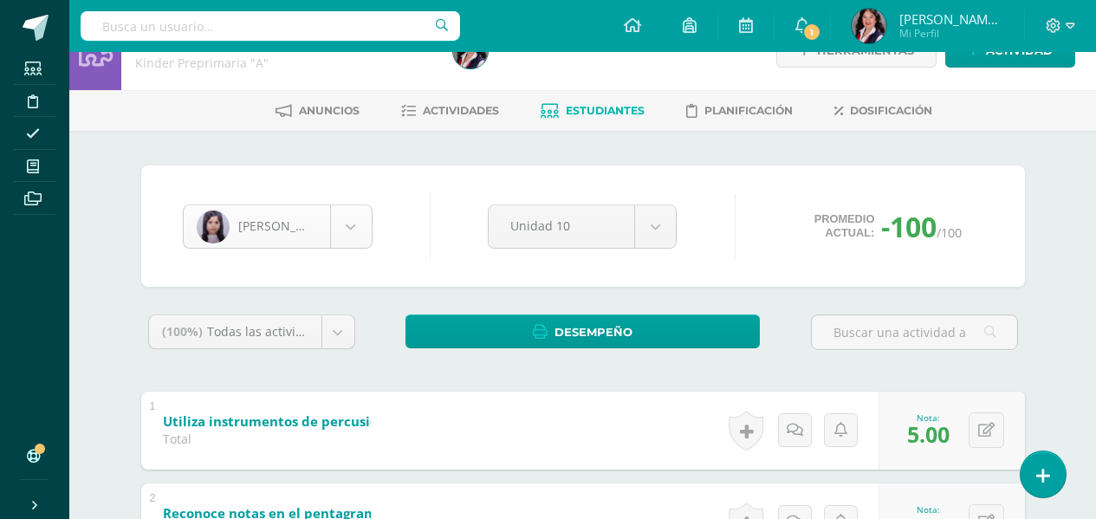
scroll to position [59, 0]
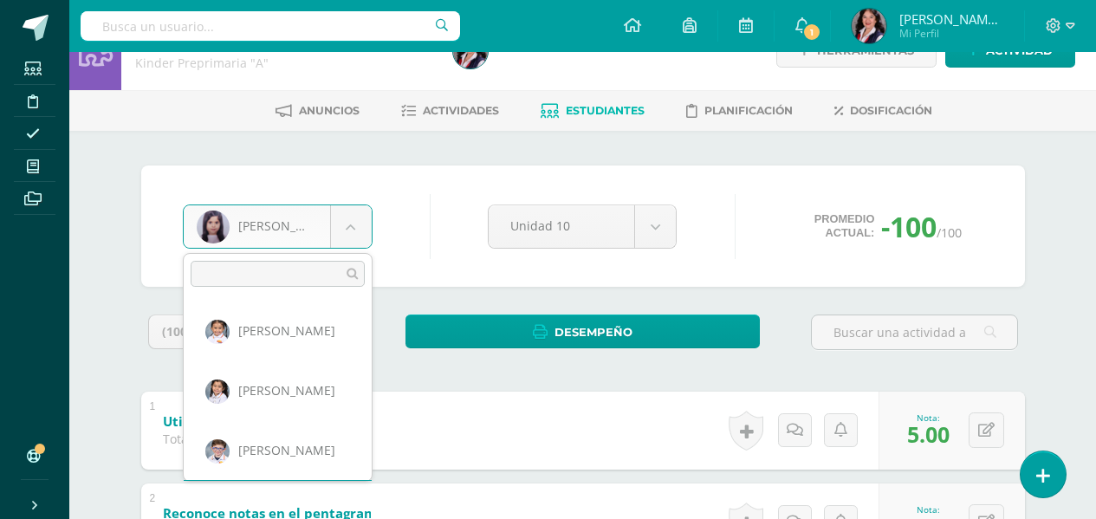
click at [353, 229] on body "Estudiantes Disciplina Asistencia Mis cursos Archivos Soporte Ayuda Reportar un…" at bounding box center [548, 455] width 1096 height 993
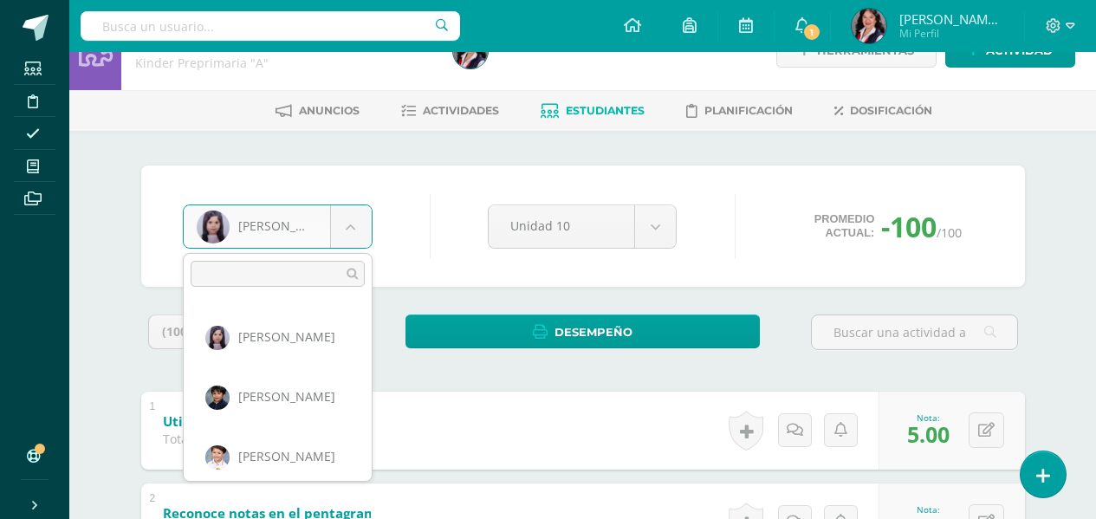
scroll to position [126, 0]
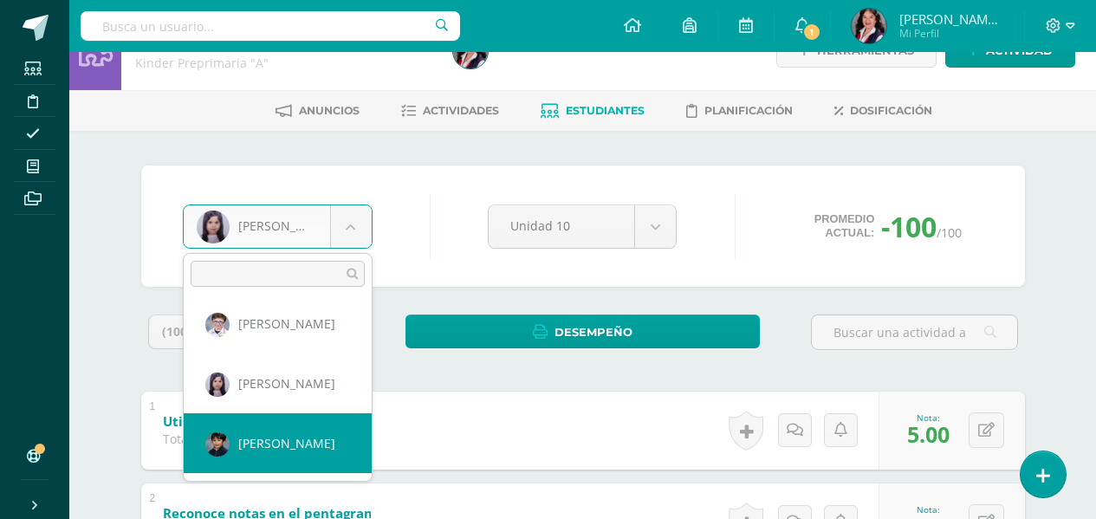
select select "3213"
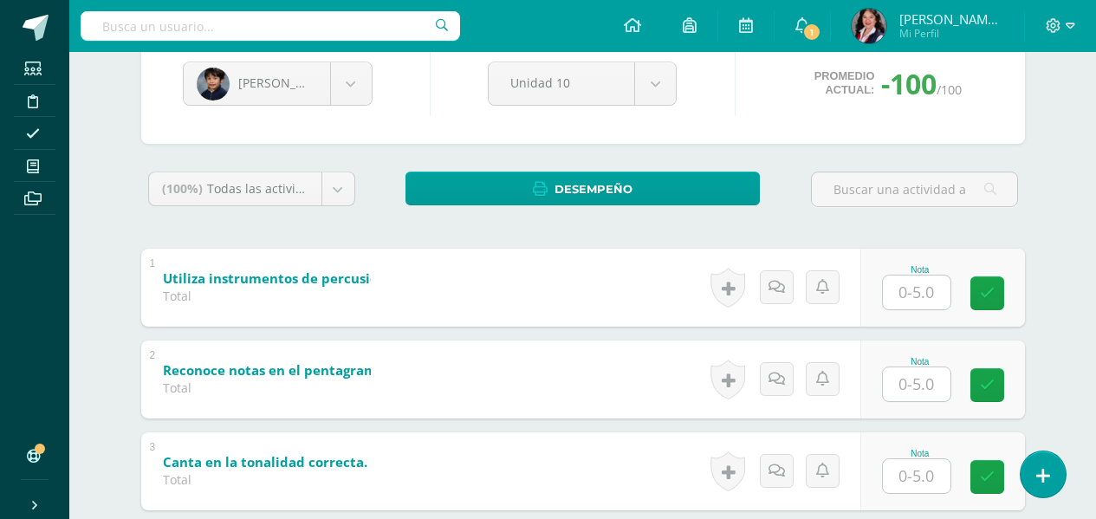
scroll to position [214, 0]
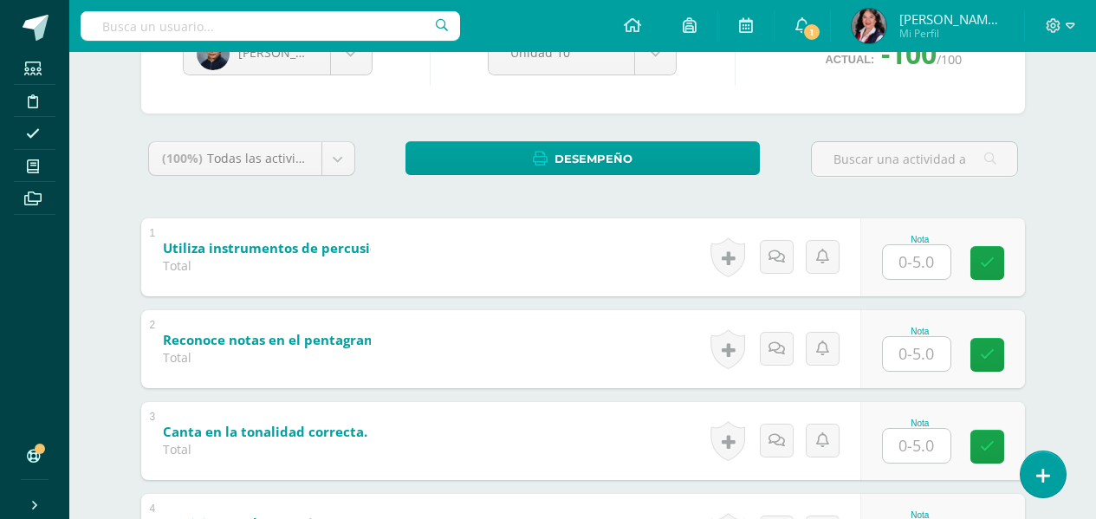
click at [932, 281] on div "Nota" at bounding box center [942, 257] width 165 height 78
click at [924, 253] on input "text" at bounding box center [925, 261] width 69 height 35
type input "5"
click at [914, 353] on input "text" at bounding box center [925, 353] width 69 height 35
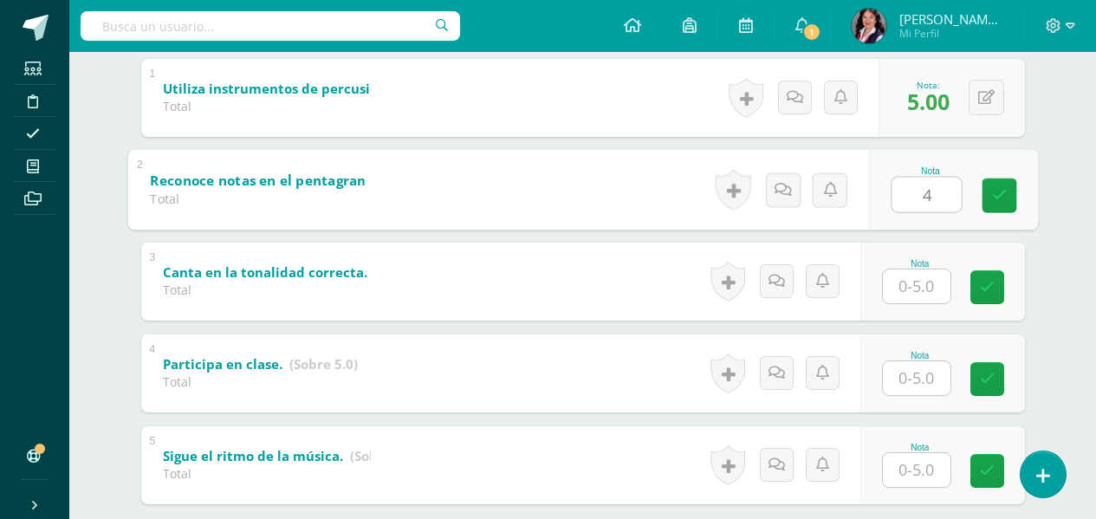
scroll to position [387, 0]
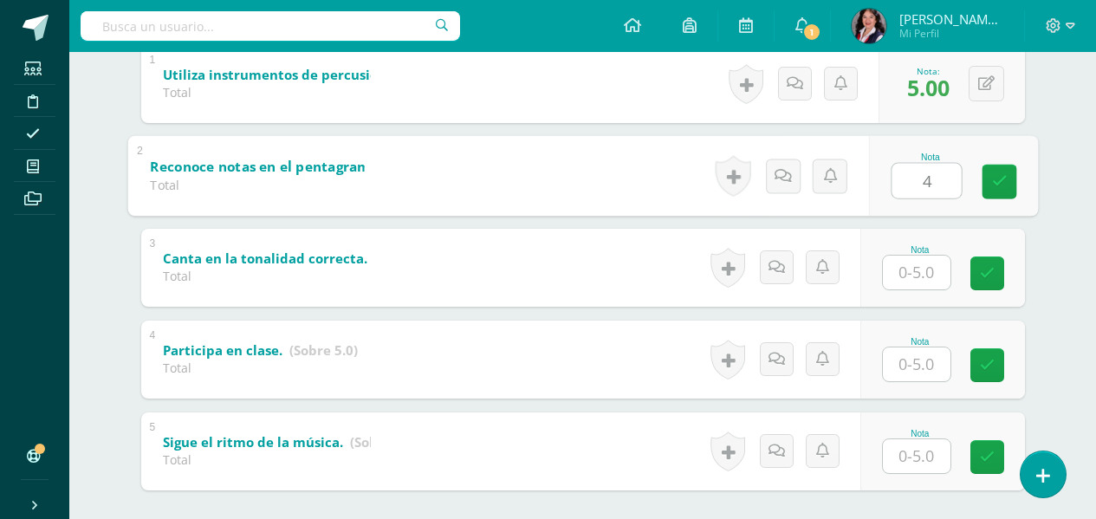
type input "4"
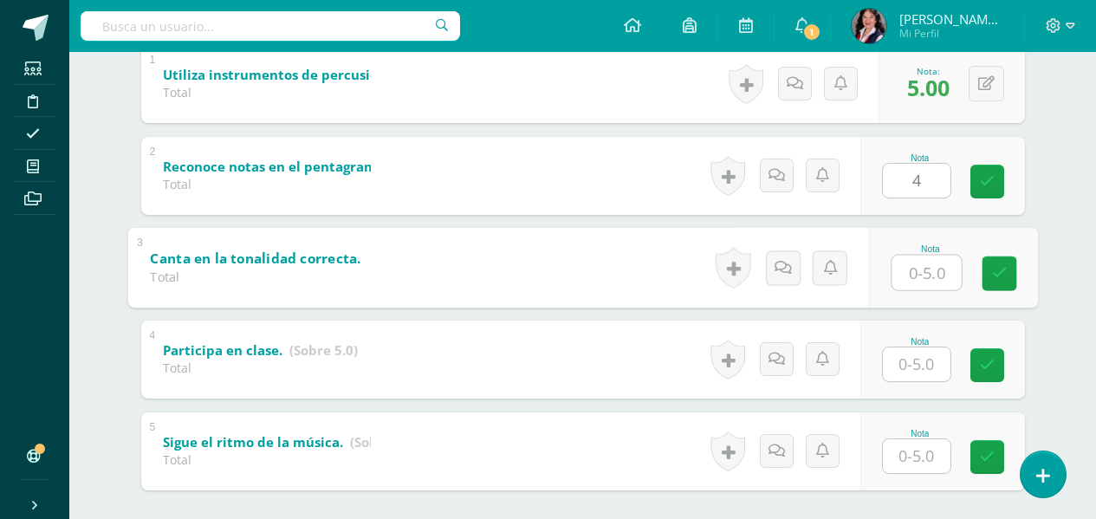
click at [891, 277] on input "text" at bounding box center [925, 272] width 69 height 35
type input "5"
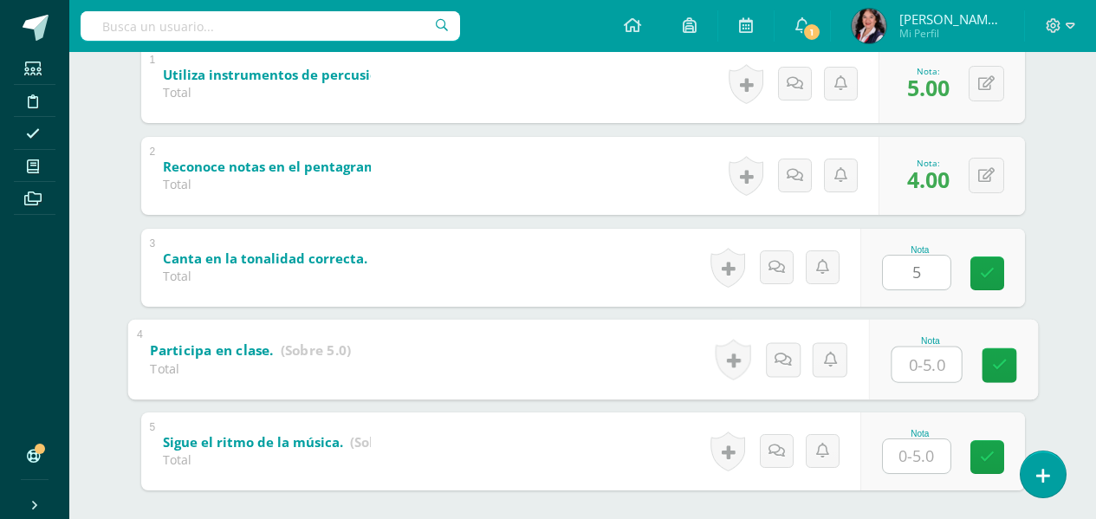
click at [930, 361] on input "text" at bounding box center [925, 364] width 69 height 35
type input "5"
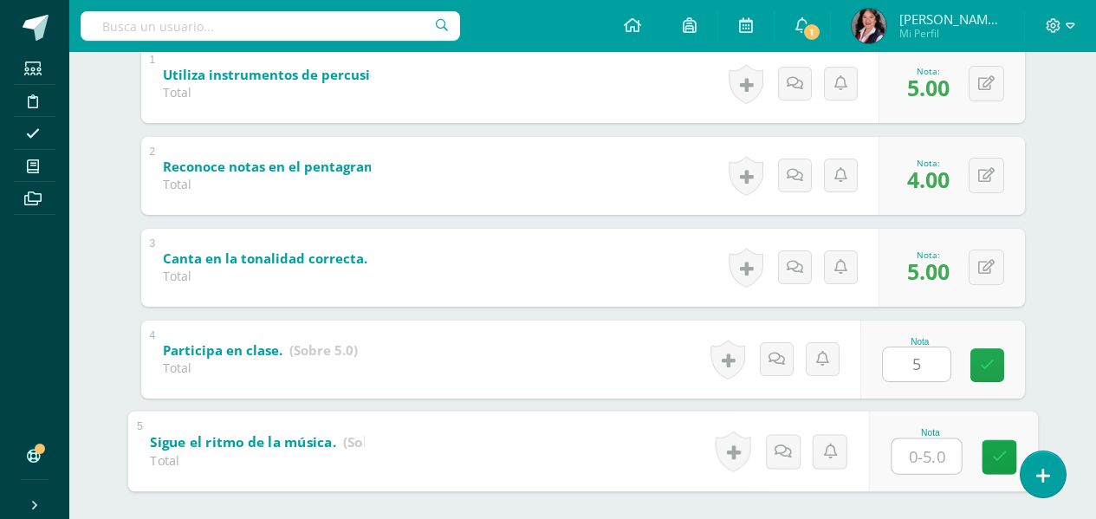
click at [925, 459] on input "text" at bounding box center [925, 455] width 69 height 35
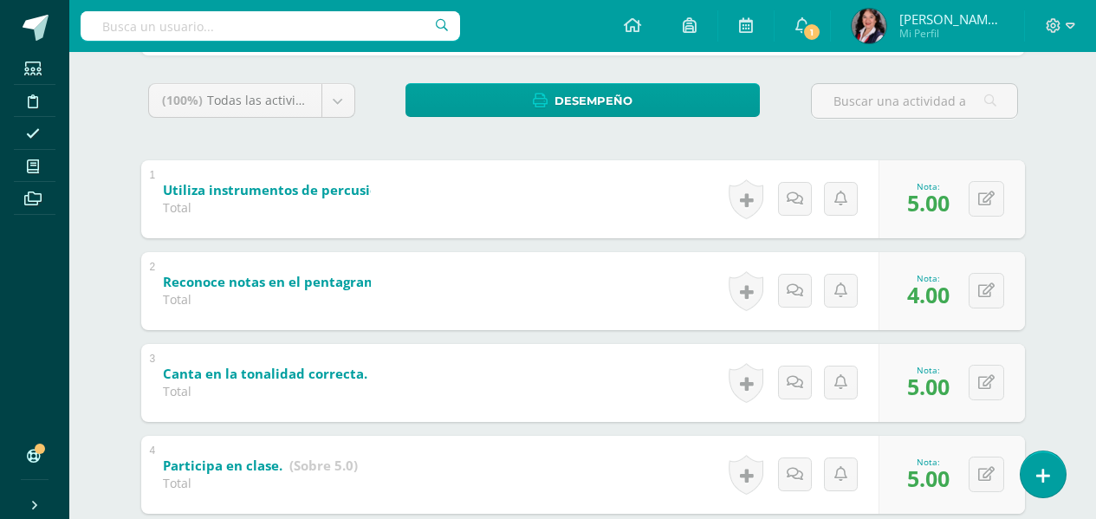
scroll to position [127, 0]
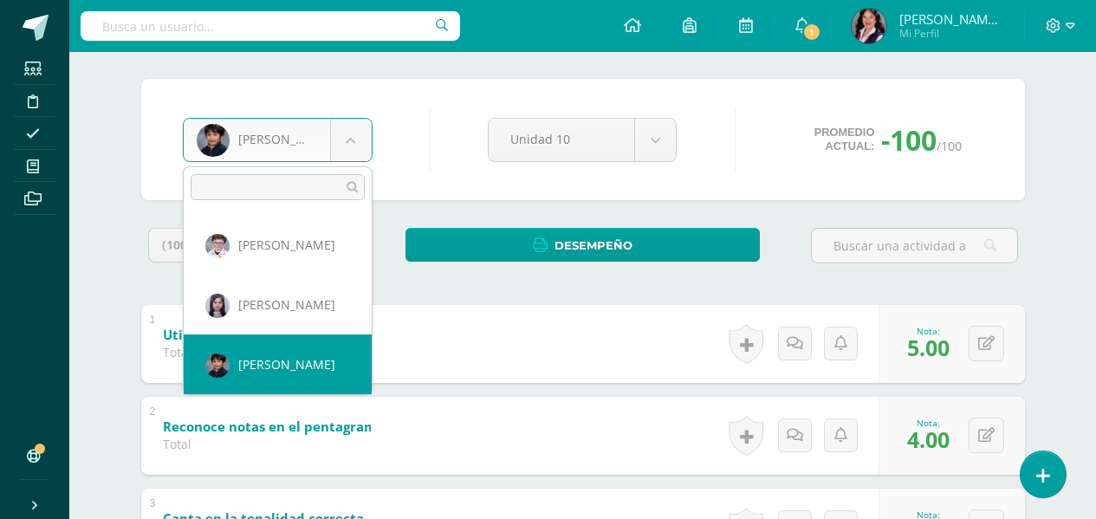
click at [344, 148] on body "Estudiantes Disciplina Asistencia Mis cursos Archivos Soporte Ayuda Reportar un…" at bounding box center [548, 369] width 1096 height 993
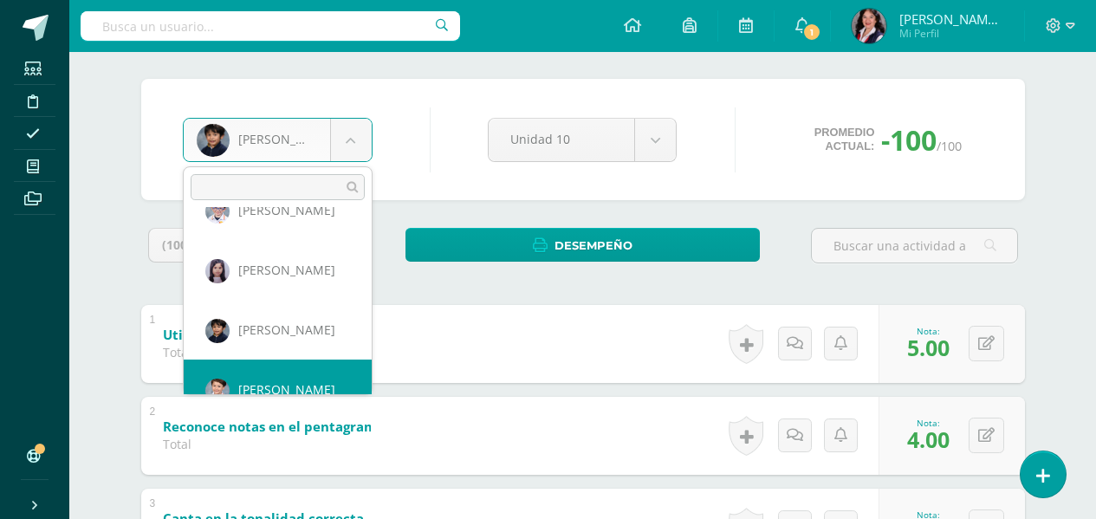
scroll to position [178, 0]
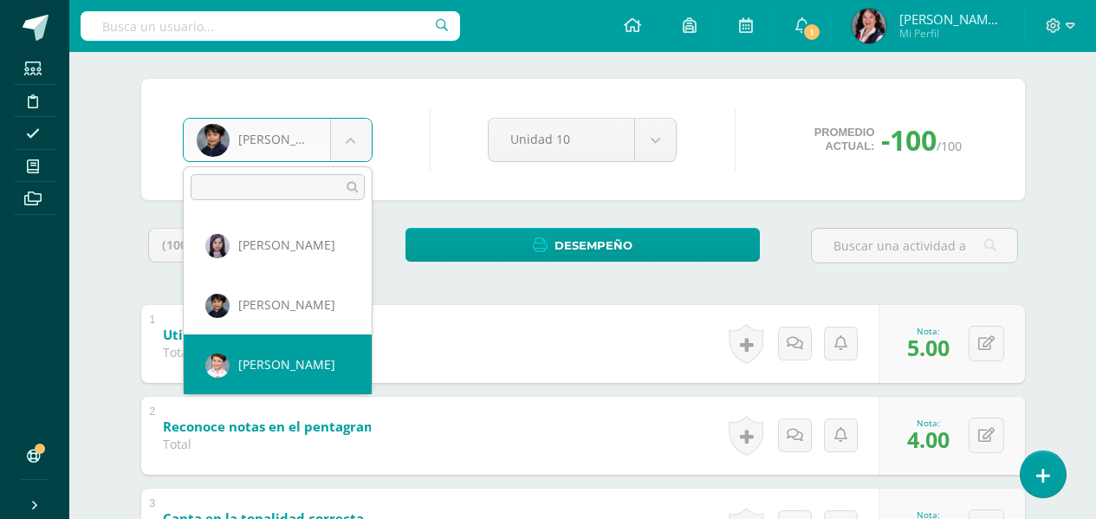
select select "3219"
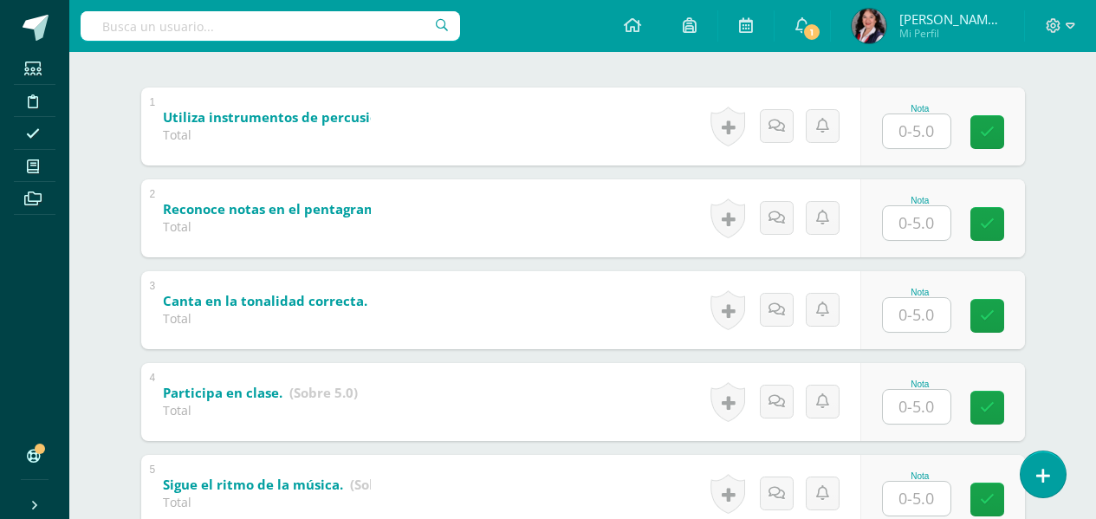
scroll to position [347, 0]
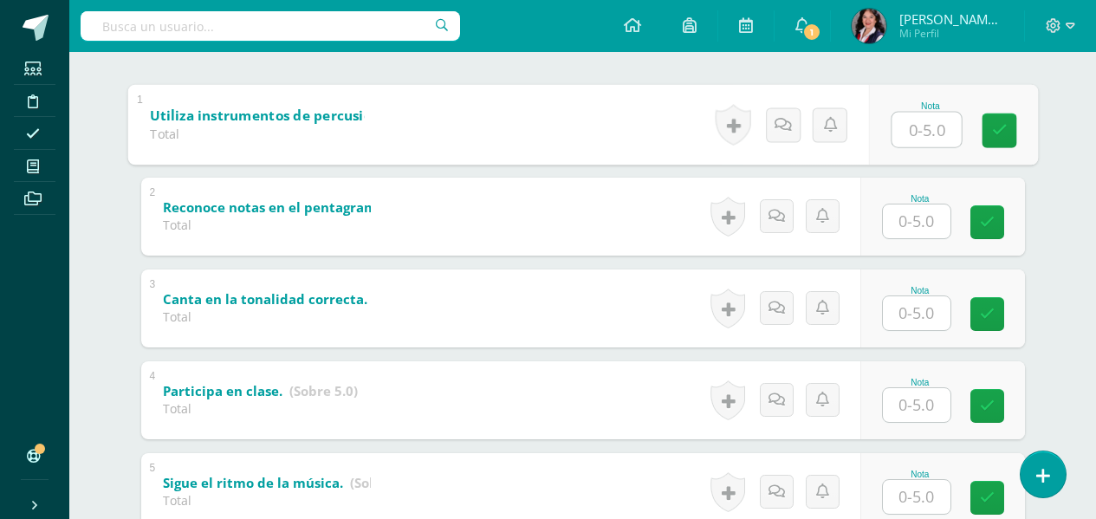
click at [925, 133] on input "text" at bounding box center [925, 129] width 69 height 35
type input "5"
click at [923, 229] on input "text" at bounding box center [917, 221] width 68 height 34
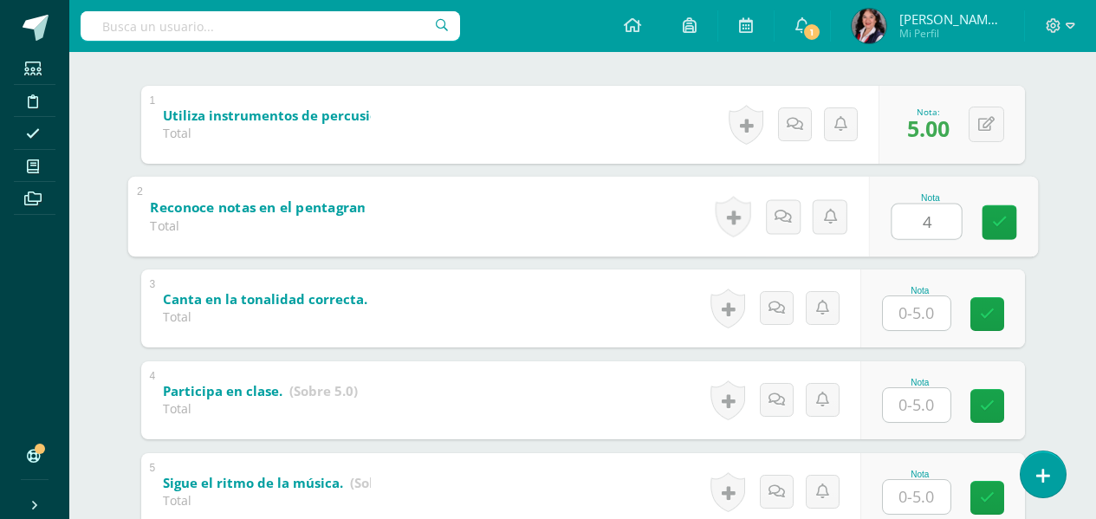
type input "4"
click at [889, 320] on div "Nota" at bounding box center [942, 308] width 165 height 78
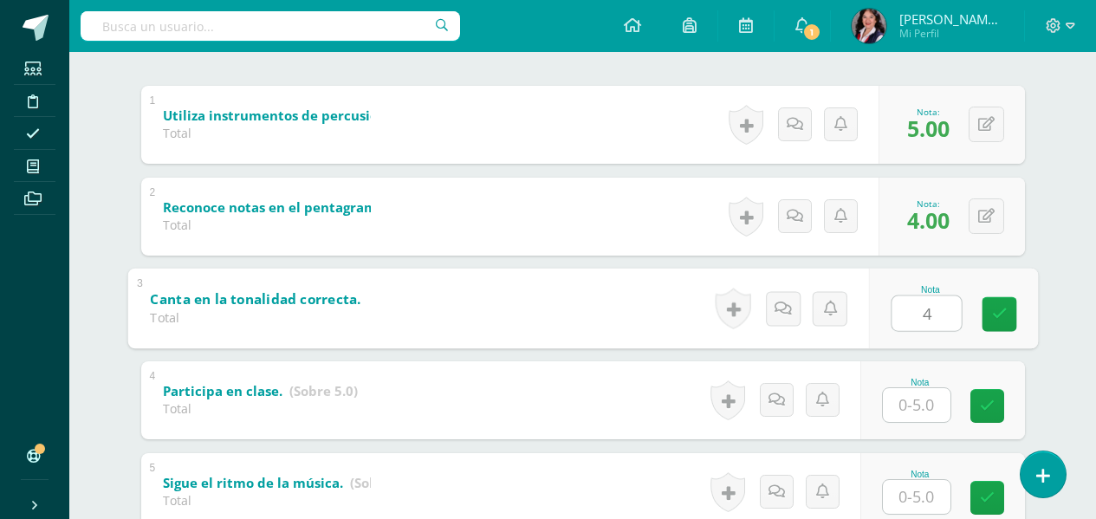
type input "4"
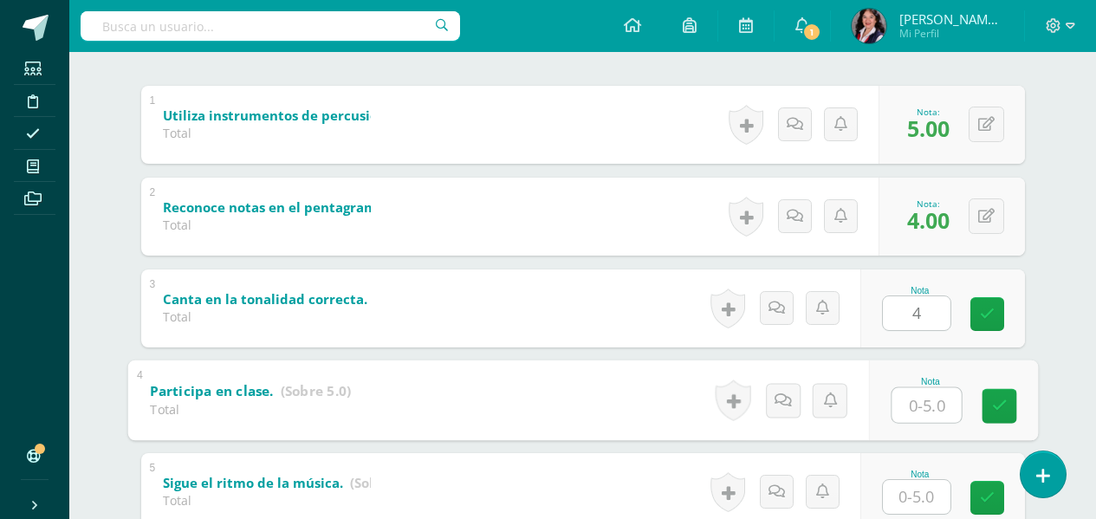
click at [933, 413] on input "text" at bounding box center [925, 404] width 69 height 35
type input "5"
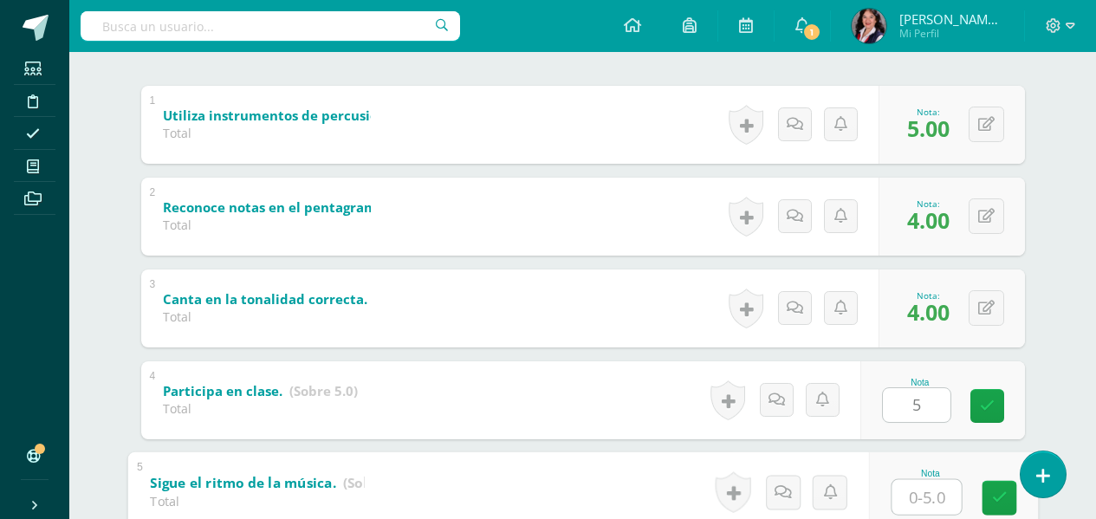
click at [904, 489] on input "text" at bounding box center [925, 496] width 69 height 35
click at [906, 497] on input "text" at bounding box center [925, 496] width 69 height 35
type input "5"
click at [1000, 490] on icon at bounding box center [999, 497] width 16 height 15
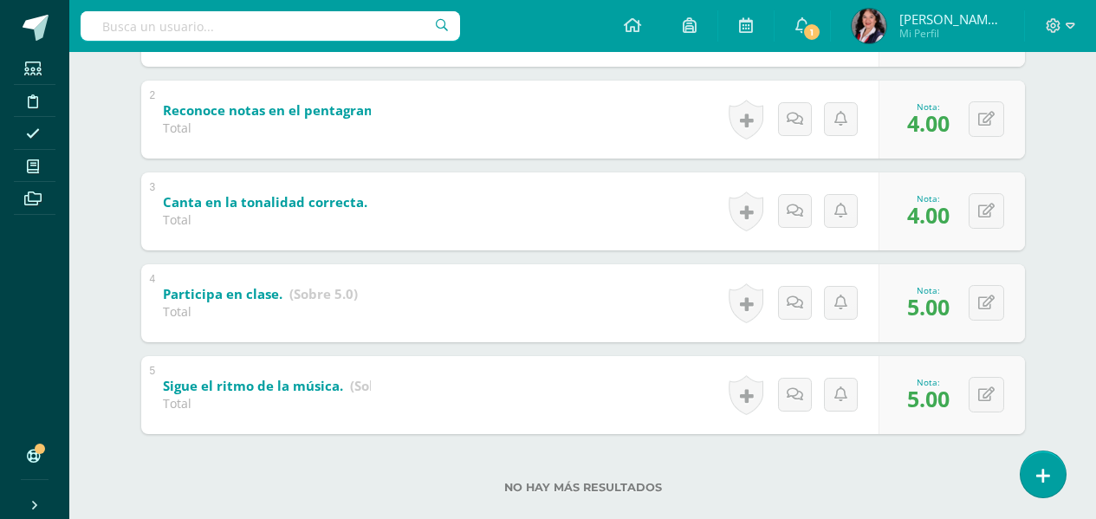
scroll to position [474, 0]
